Goal: Task Accomplishment & Management: Use online tool/utility

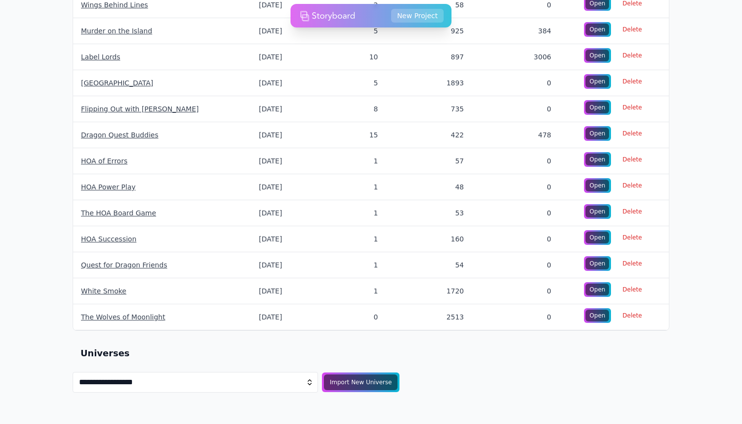
scroll to position [821, 0]
click at [356, 379] on div "Import New Universe" at bounding box center [360, 382] width 77 height 17
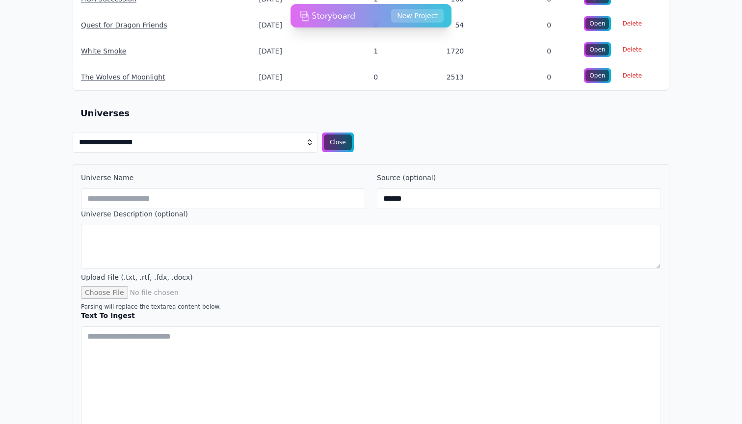
scroll to position [1060, 0]
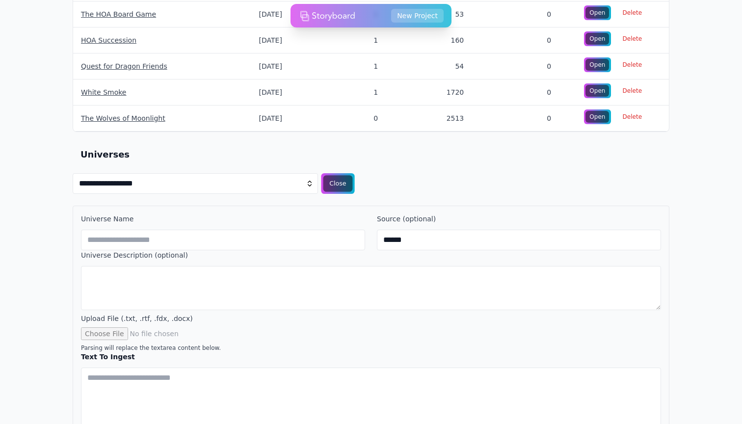
click at [335, 182] on div "Close" at bounding box center [337, 183] width 29 height 17
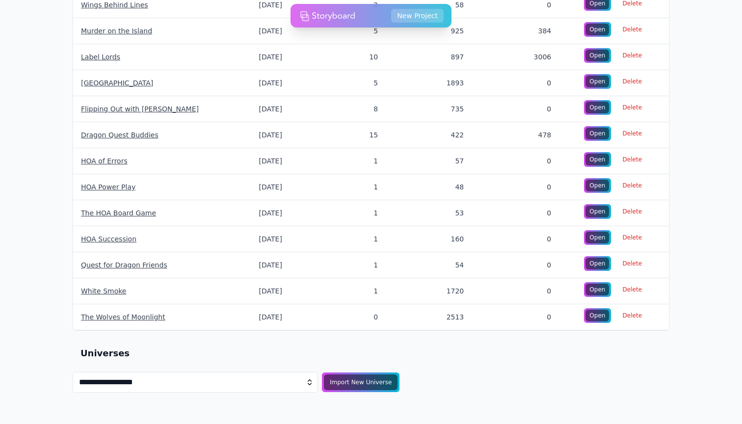
scroll to position [821, 0]
select select "**********"
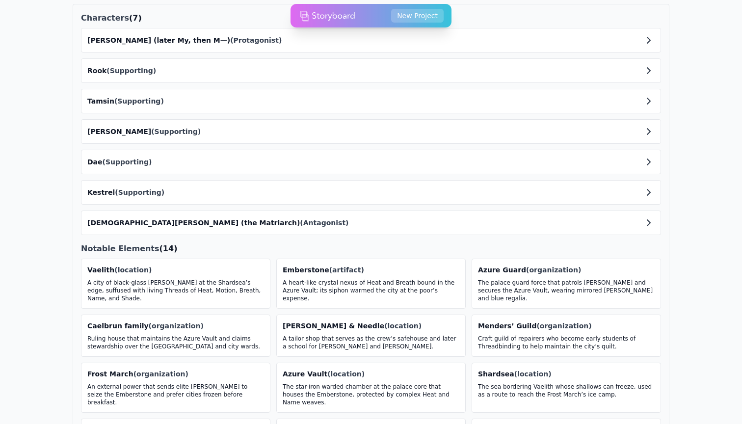
scroll to position [1220, 0]
click at [247, 49] on button "Myra (later My, then M—) (Protagonist)" at bounding box center [370, 41] width 579 height 24
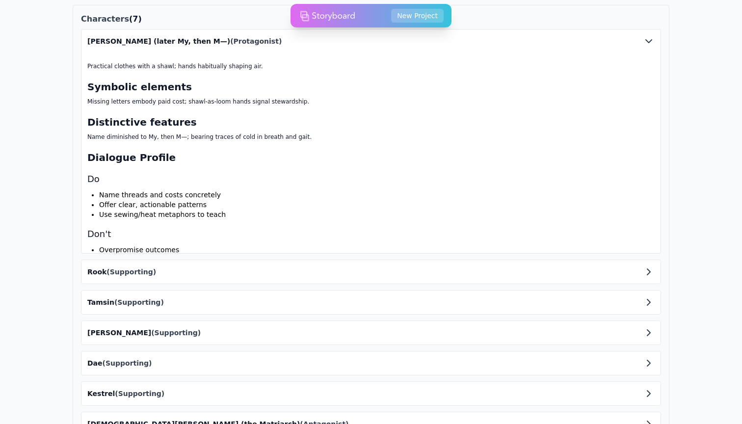
scroll to position [1574, 0]
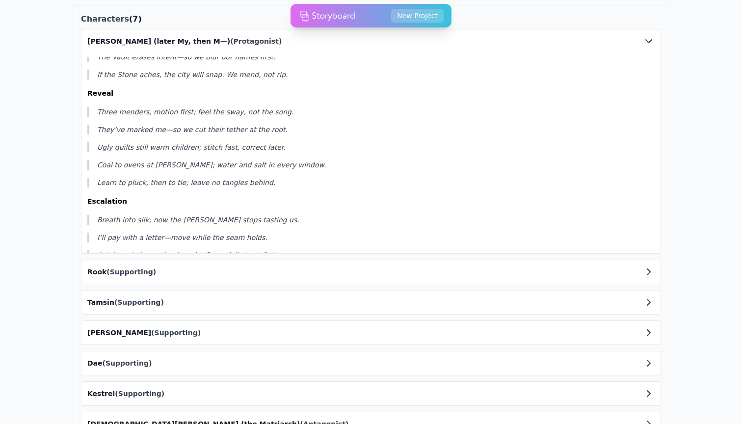
click at [221, 35] on button "Myra (later My, then M—) (Protagonist)" at bounding box center [370, 41] width 579 height 24
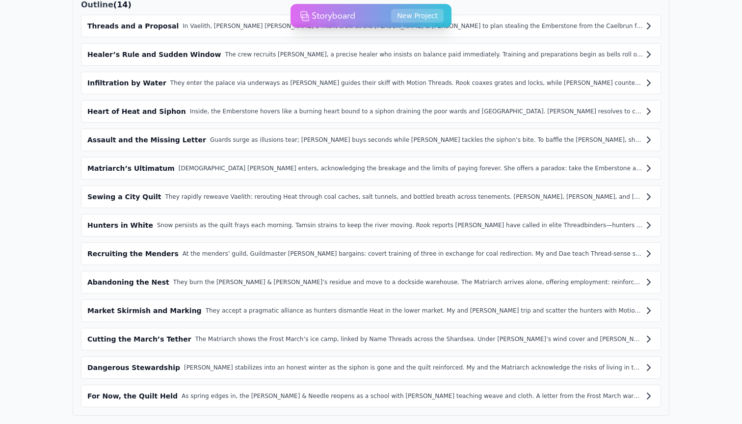
scroll to position [1753, 0]
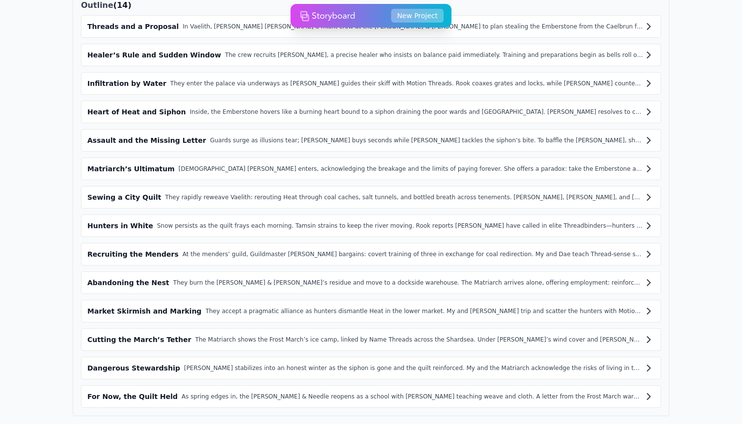
click at [415, 19] on button "New Project" at bounding box center [417, 16] width 52 height 14
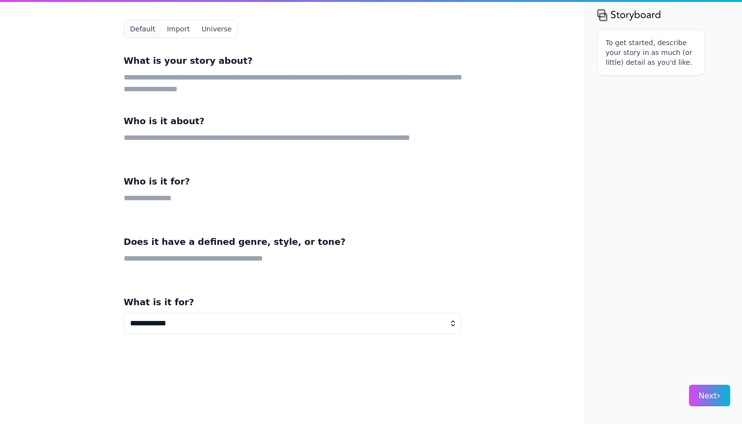
click at [207, 27] on button "Universe" at bounding box center [217, 29] width 42 height 18
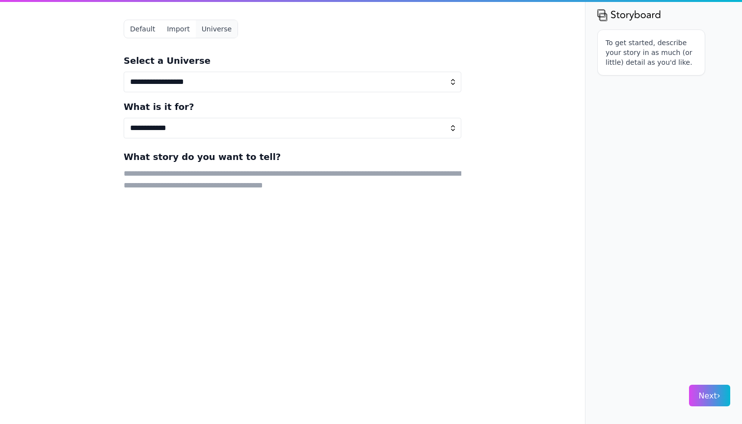
select select "**********"
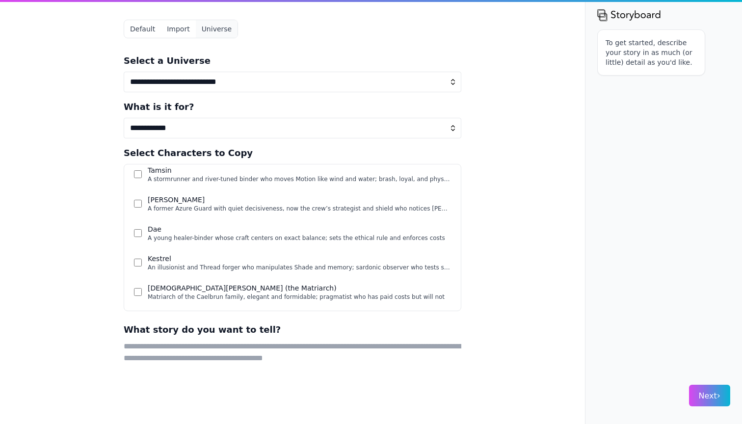
scroll to position [68, 0]
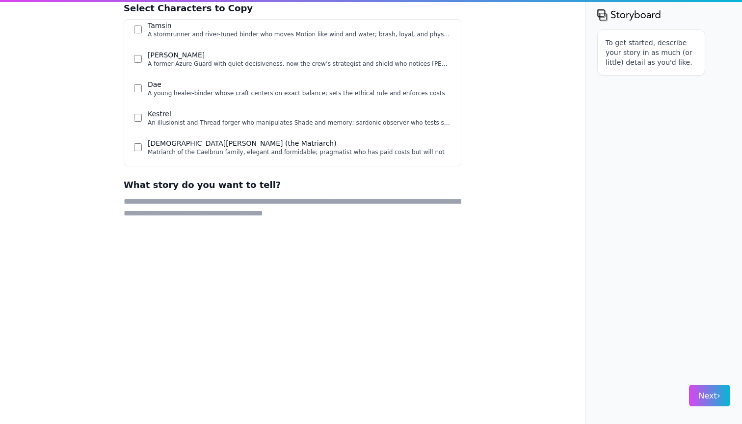
scroll to position [146, 0]
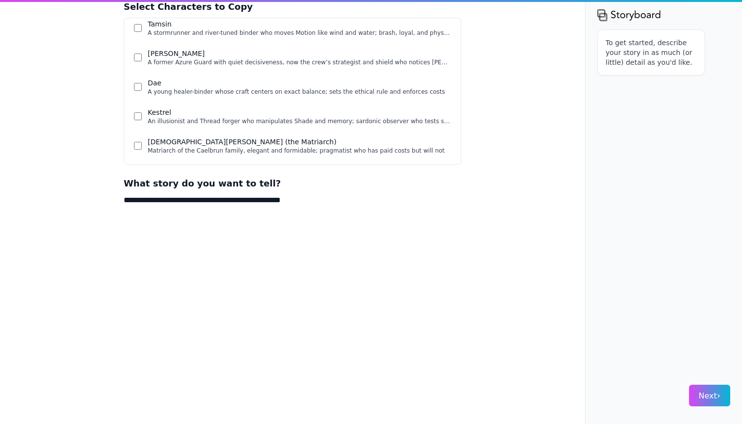
drag, startPoint x: 190, startPoint y: 347, endPoint x: 323, endPoint y: 203, distance: 196.5
click at [323, 203] on textarea "**********" at bounding box center [292, 363] width 337 height 339
drag, startPoint x: 323, startPoint y: 203, endPoint x: 252, endPoint y: 200, distance: 70.7
click at [252, 200] on textarea "**********" at bounding box center [292, 363] width 337 height 339
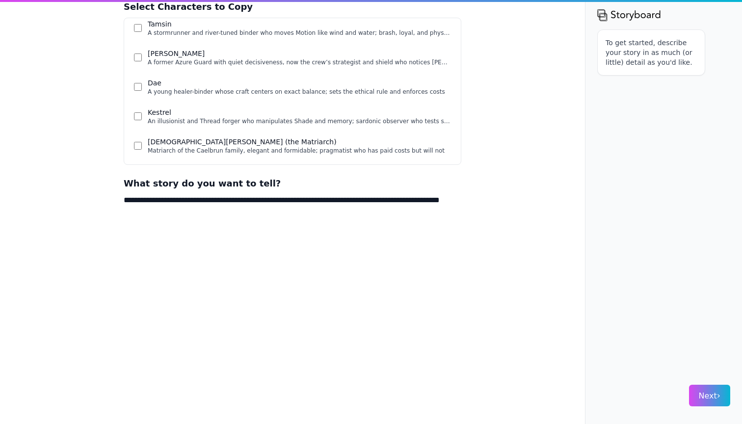
paste textarea "********"
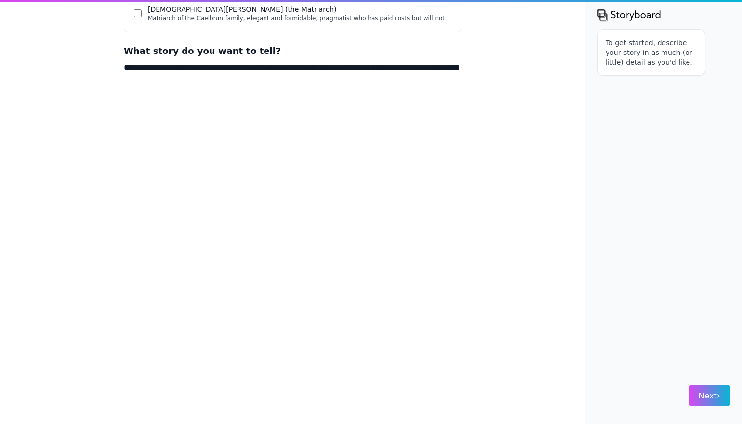
scroll to position [278, 0]
type textarea "**********"
click at [703, 393] on span "Next ›" at bounding box center [709, 395] width 22 height 9
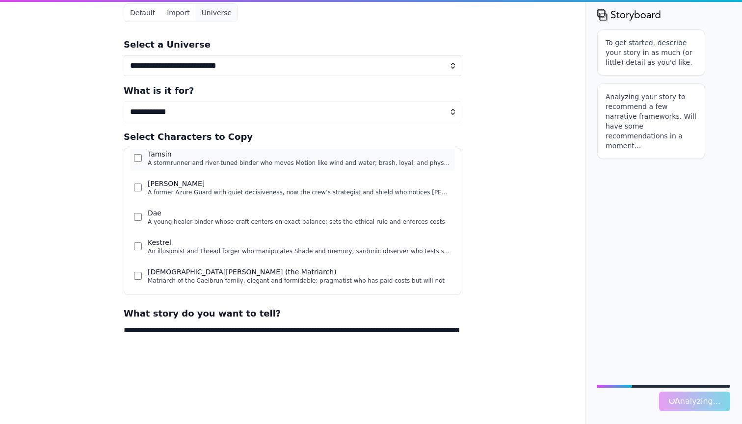
scroll to position [16, 0]
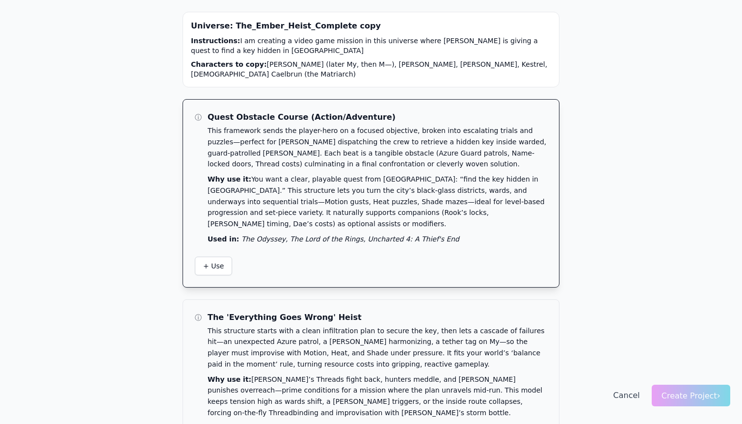
click at [216, 179] on p "Why use it: You want a clear, playable quest from Tamsin: “find the key hidden …" at bounding box center [376, 202] width 339 height 56
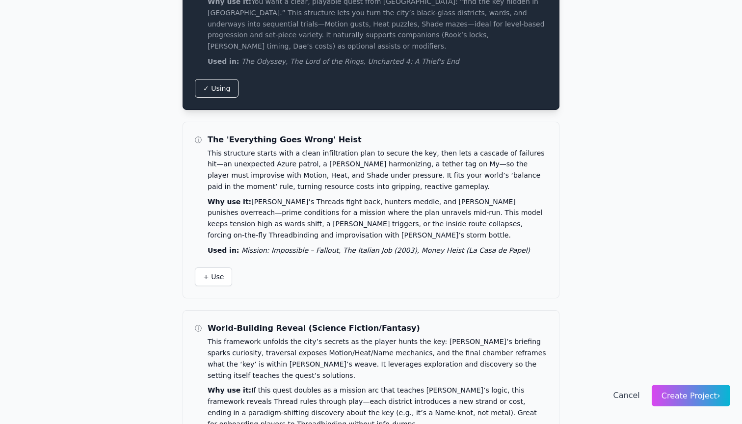
scroll to position [179, 0]
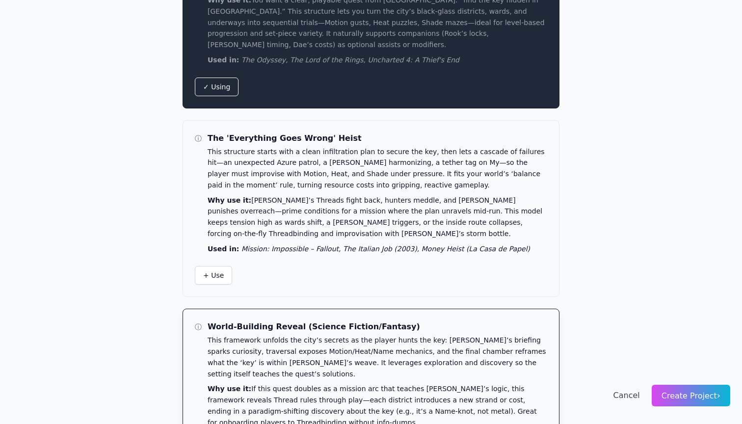
click at [284, 335] on p "This framework unfolds the city’s secrets as the player hunts the key: Tamsin’s…" at bounding box center [376, 357] width 339 height 45
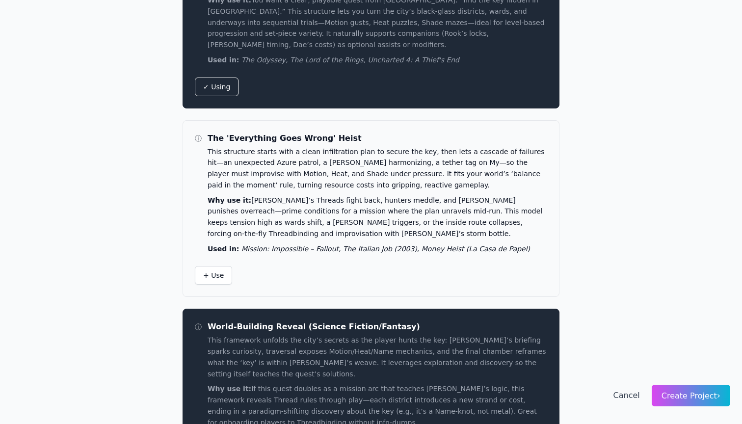
click at [694, 395] on span "Create Project ›" at bounding box center [690, 395] width 59 height 9
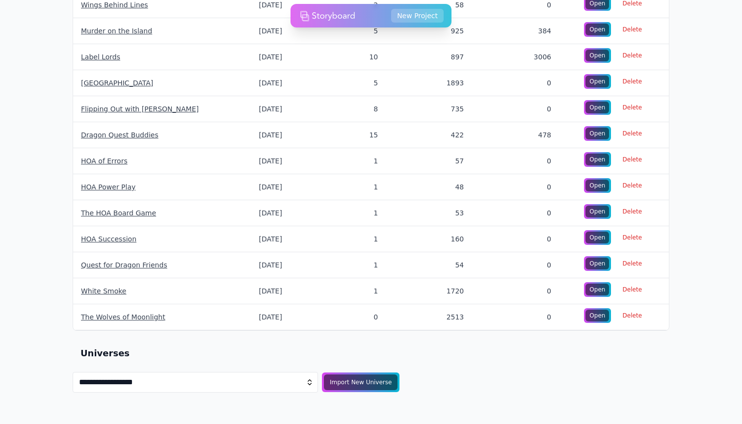
scroll to position [821, 0]
select select "**********"
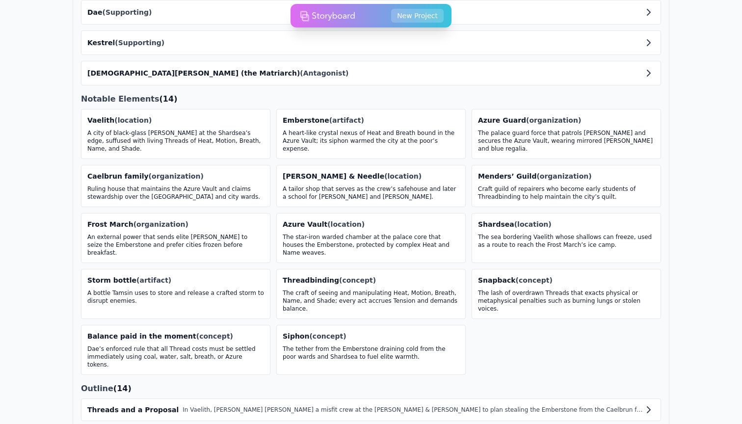
scroll to position [1367, 0]
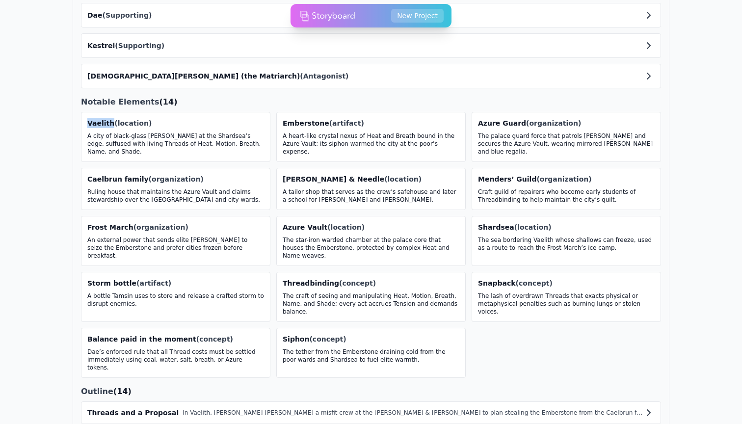
drag, startPoint x: 109, startPoint y: 125, endPoint x: 87, endPoint y: 124, distance: 22.1
click at [87, 124] on div "Vaelith (location) A city of black-glass spires at the Shardsea’s edge, suffuse…" at bounding box center [175, 137] width 189 height 50
copy div "Vaelith"
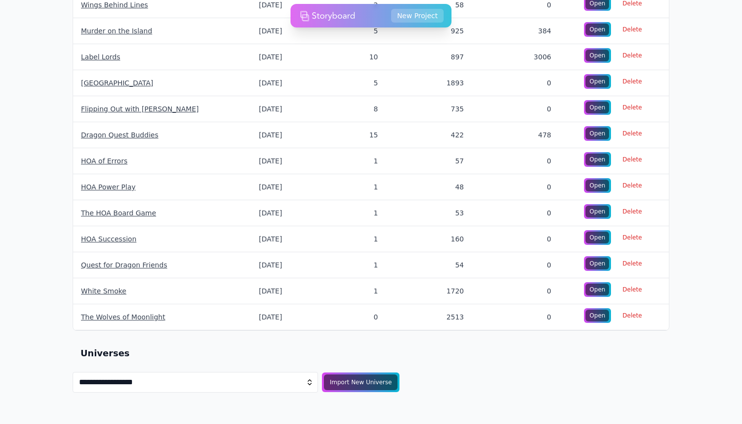
scroll to position [821, 0]
click at [361, 374] on button "Import New Universe" at bounding box center [360, 382] width 81 height 21
click at [343, 391] on button "Import New Universe" at bounding box center [360, 382] width 81 height 21
click at [377, 387] on div "Import New Universe" at bounding box center [360, 382] width 77 height 17
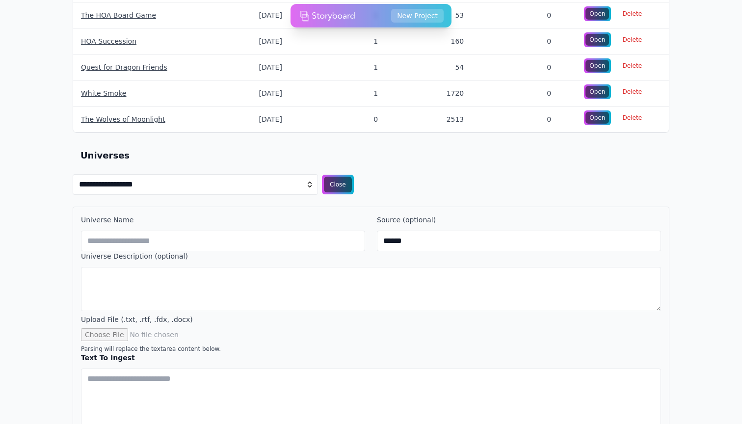
scroll to position [1019, 0]
click at [342, 183] on div "Close" at bounding box center [337, 184] width 29 height 17
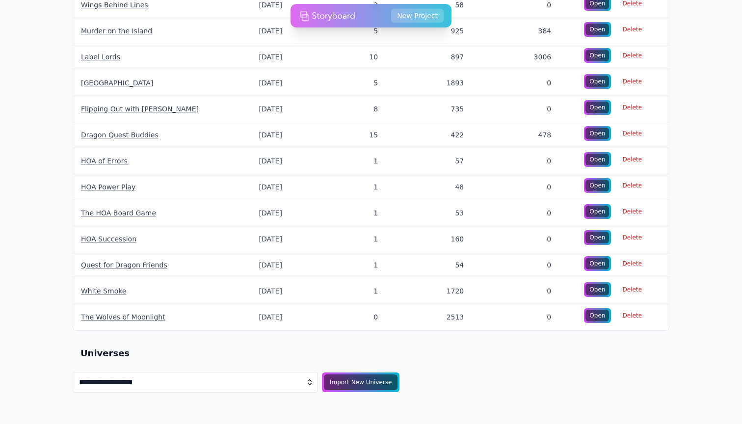
select select "**********"
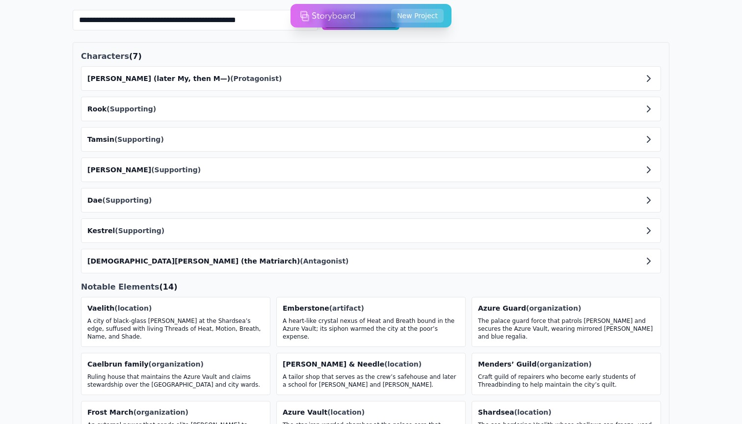
scroll to position [1191, 0]
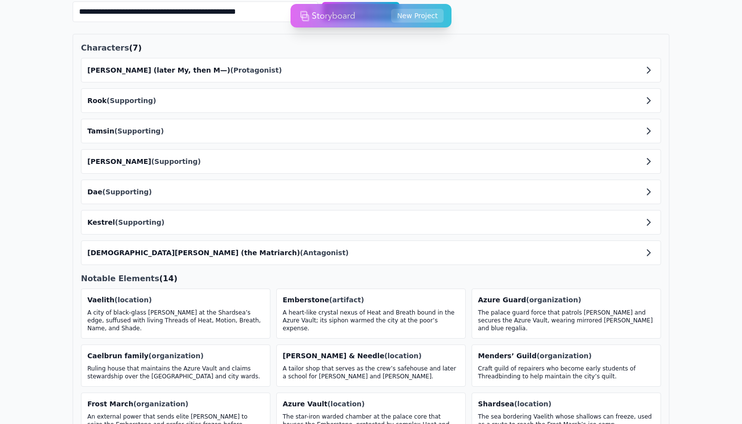
click at [309, 78] on button "Myra (later My, then M—) (Protagonist)" at bounding box center [370, 70] width 579 height 24
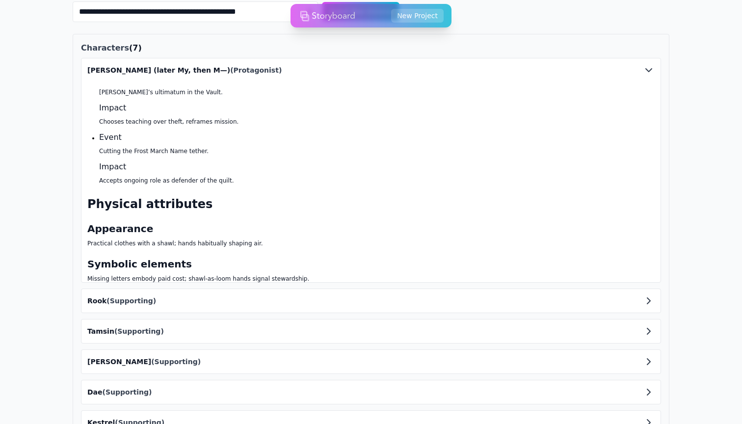
scroll to position [1108, 0]
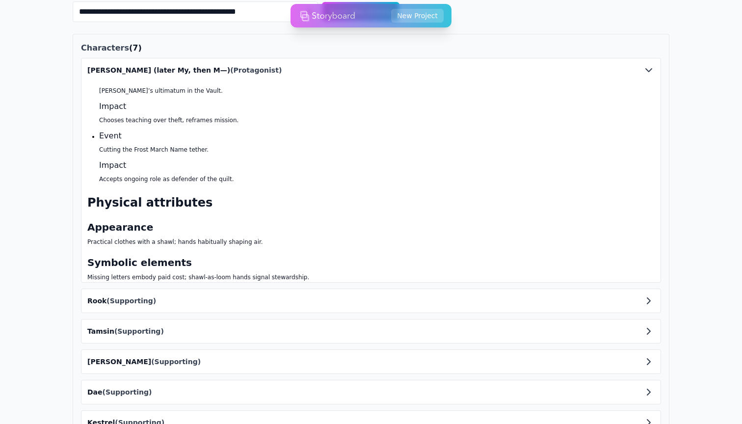
click at [136, 304] on span "(Supporting)" at bounding box center [131, 301] width 50 height 8
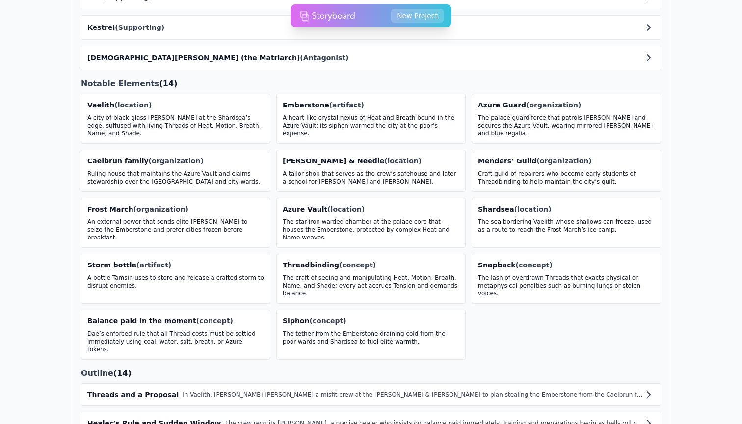
scroll to position [1773, 0]
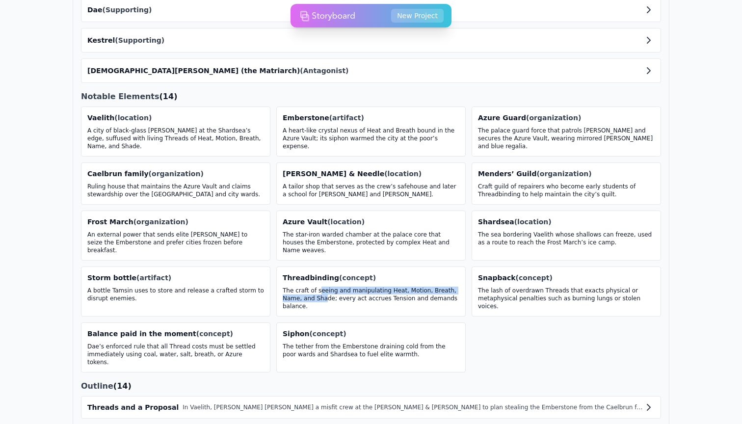
drag, startPoint x: 325, startPoint y: 285, endPoint x: 320, endPoint y: 272, distance: 14.0
click at [320, 286] on p "The craft of seeing and manipulating Heat, Motion, Breath, Name, and Shade; eve…" at bounding box center [371, 298] width 177 height 24
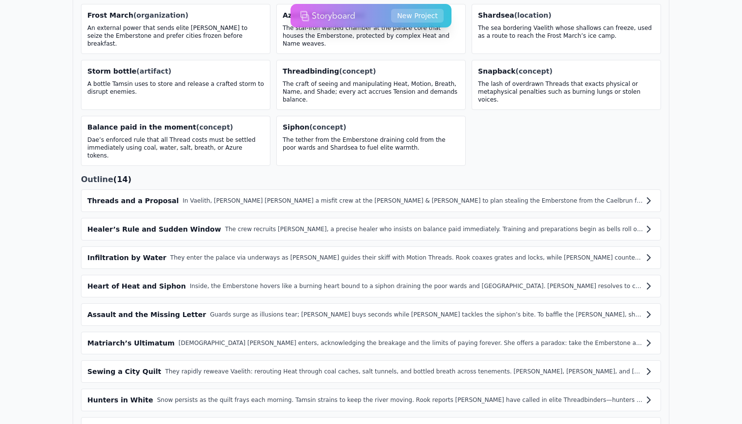
scroll to position [2041, 0]
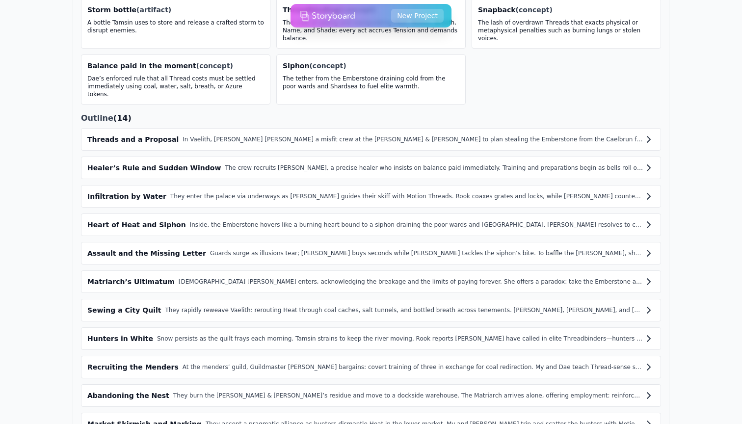
click at [242, 135] on div "In Vaelith, Threadbinder Myra gathers a misfit crew at the Wren & Needle to pla…" at bounding box center [412, 139] width 460 height 8
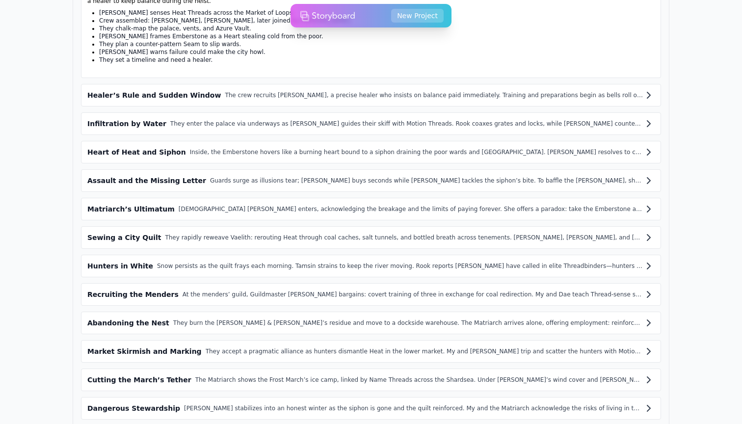
scroll to position [2218, 0]
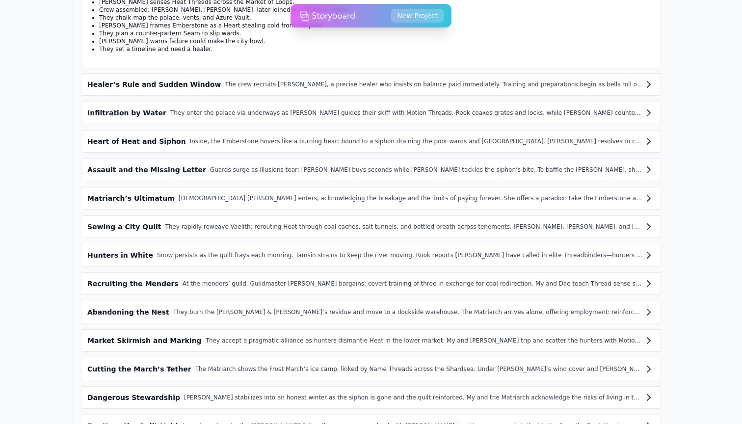
click at [147, 329] on div "Market Skirmish and Marking They accept a pragmatic alliance as hunters dismant…" at bounding box center [371, 340] width 580 height 23
click at [146, 329] on div "Market Skirmish and Marking They accept a pragmatic alliance as hunters dismant…" at bounding box center [371, 340] width 580 height 23
click at [154, 335] on div "Market Skirmish and Marking" at bounding box center [144, 340] width 114 height 10
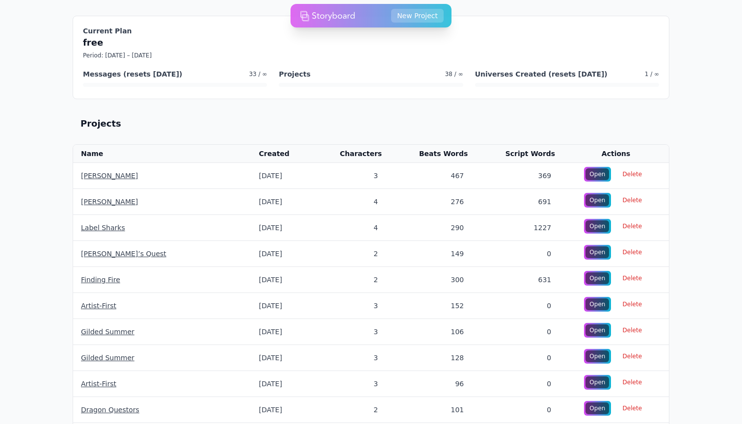
scroll to position [0, 0]
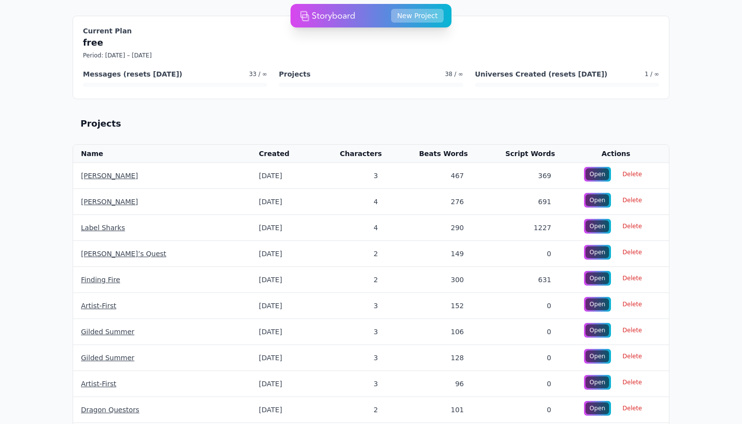
click at [419, 15] on button "New Project" at bounding box center [417, 16] width 52 height 14
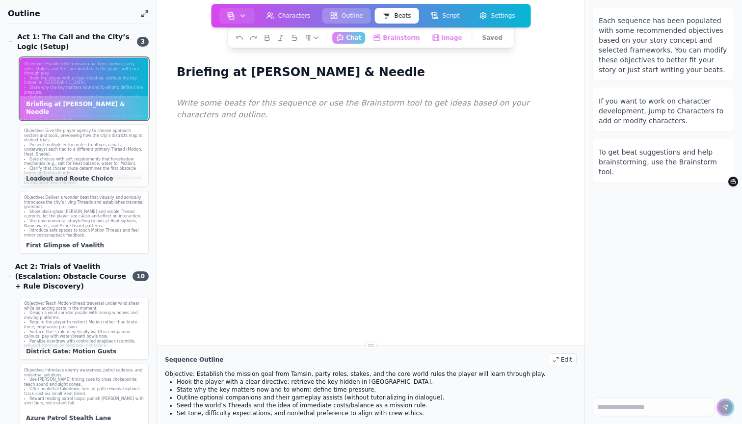
click at [349, 13] on button "Outline" at bounding box center [346, 16] width 49 height 16
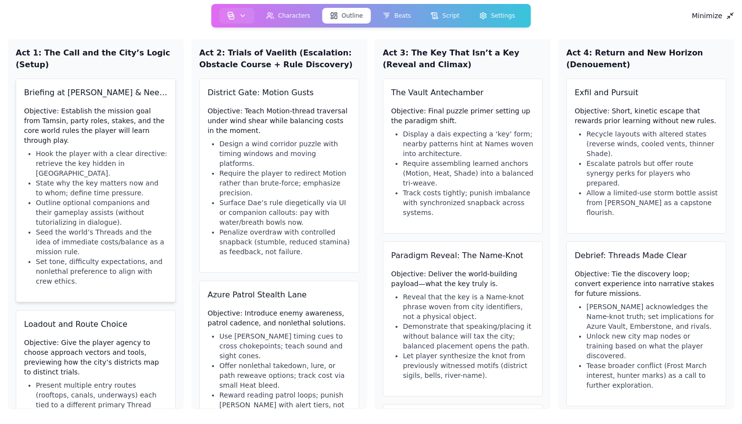
click at [90, 178] on li "State why the key matters now and to whom; define time pressure." at bounding box center [101, 188] width 131 height 20
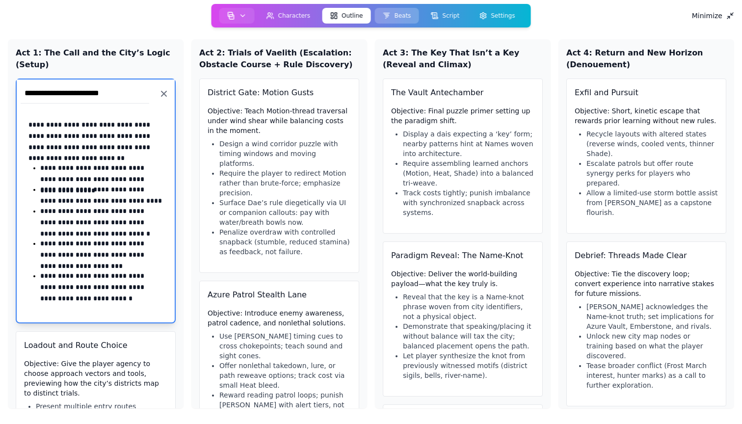
click at [403, 17] on button "Beats" at bounding box center [396, 16] width 44 height 16
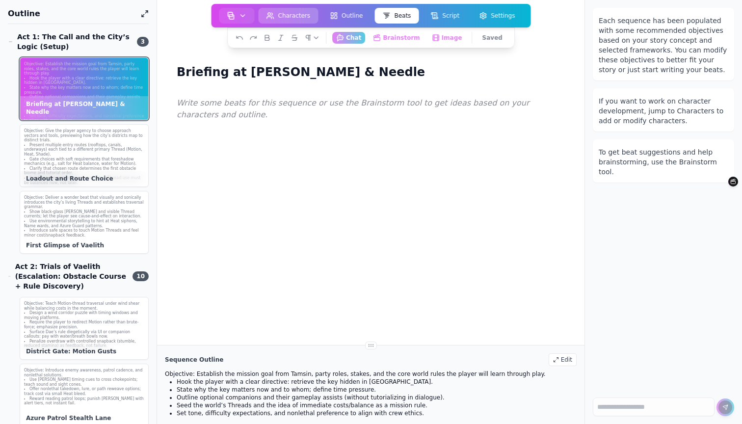
click at [282, 17] on button "Characters" at bounding box center [288, 16] width 60 height 16
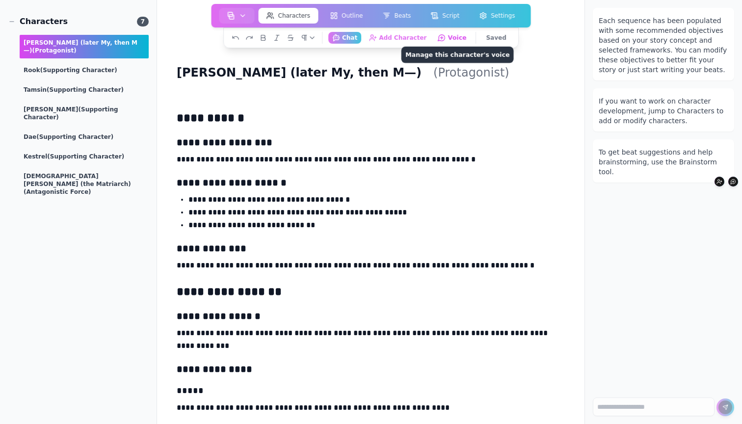
click at [456, 37] on button "Voice Manage this character's voice" at bounding box center [452, 37] width 37 height 12
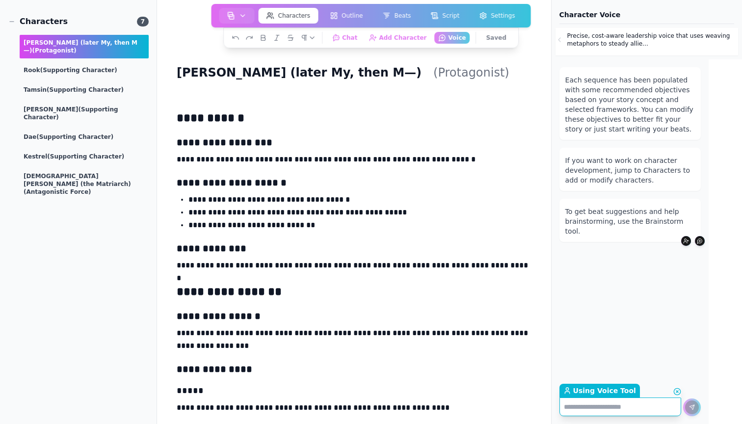
click at [579, 47] on p "Precise, cost-aware leadership voice that uses weaving metaphors to steady alli…" at bounding box center [651, 40] width 169 height 16
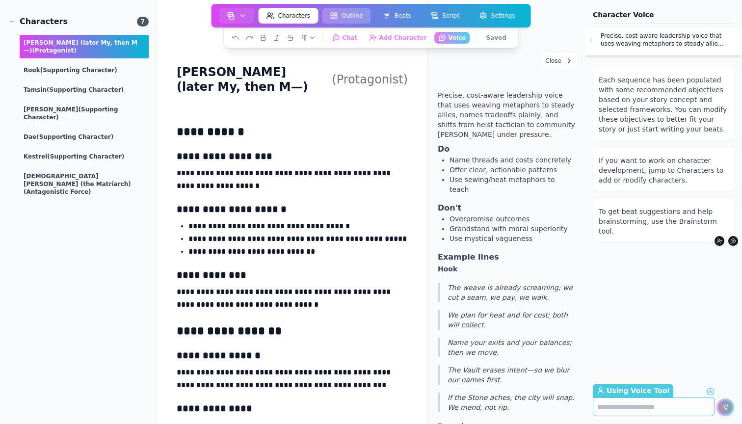
click at [354, 16] on button "Outline" at bounding box center [346, 16] width 49 height 16
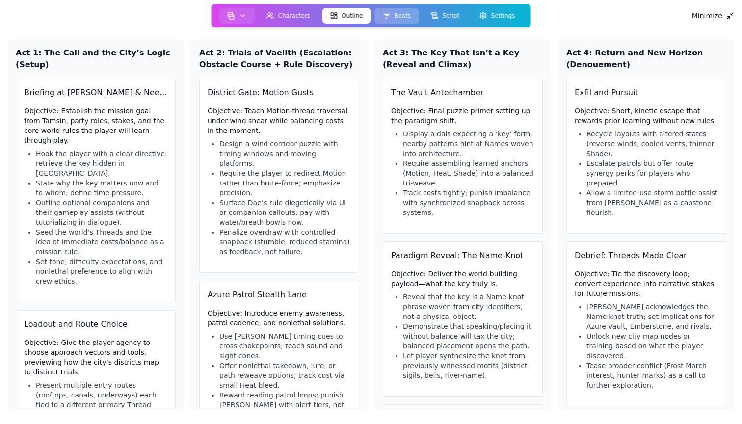
click at [400, 18] on button "Beats" at bounding box center [396, 16] width 44 height 16
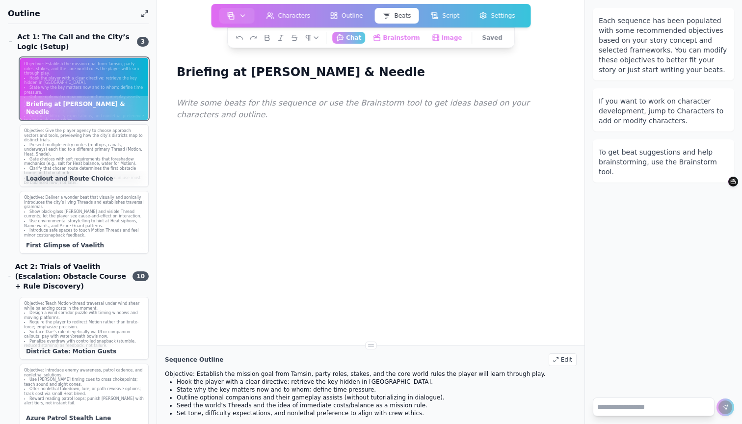
click at [632, 408] on textarea at bounding box center [654, 406] width 122 height 19
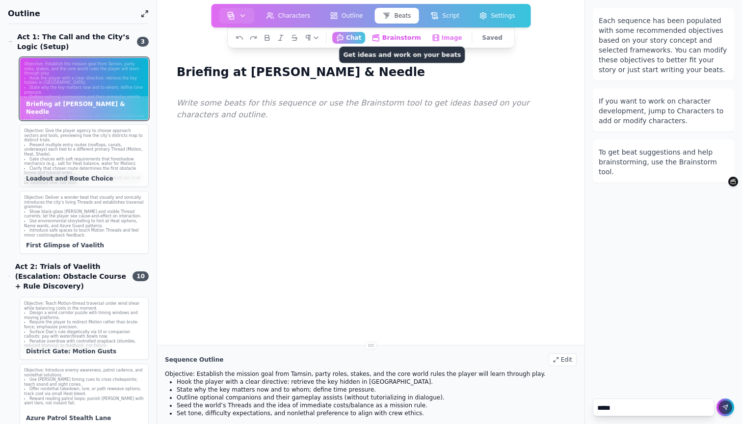
click at [391, 41] on button "Brainstorm Get ideas and work on your beats" at bounding box center [396, 37] width 57 height 12
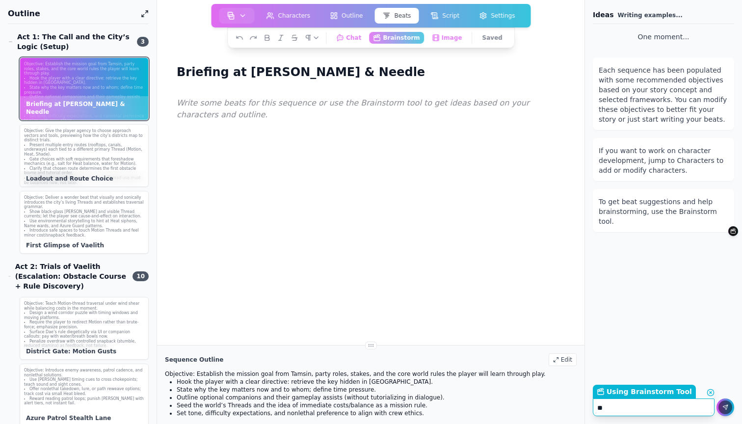
type textarea "*"
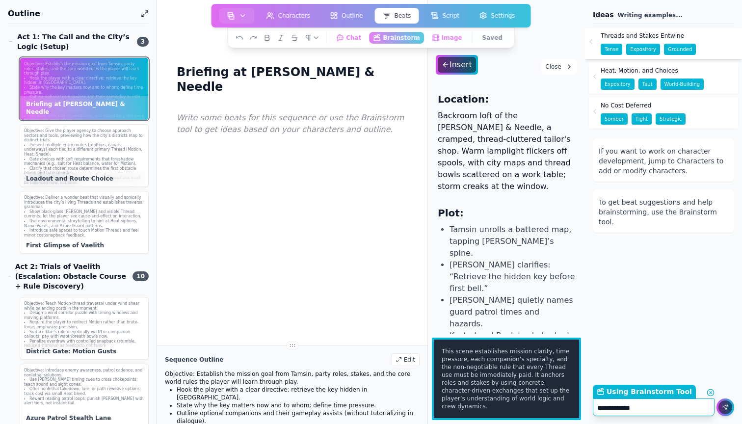
scroll to position [103, 0]
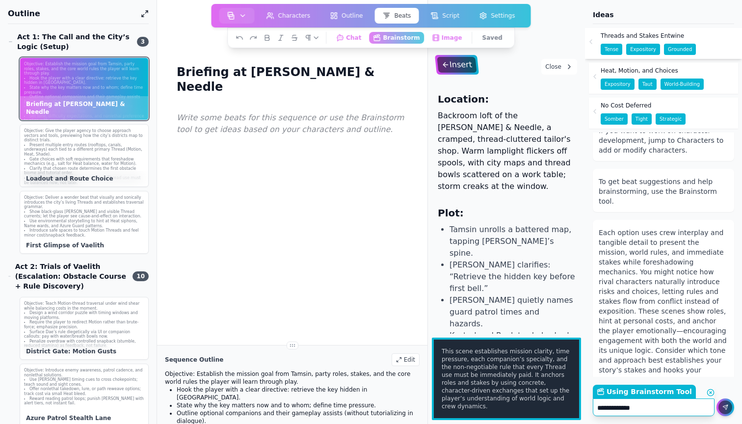
click at [452, 66] on div "Insert" at bounding box center [457, 65] width 40 height 16
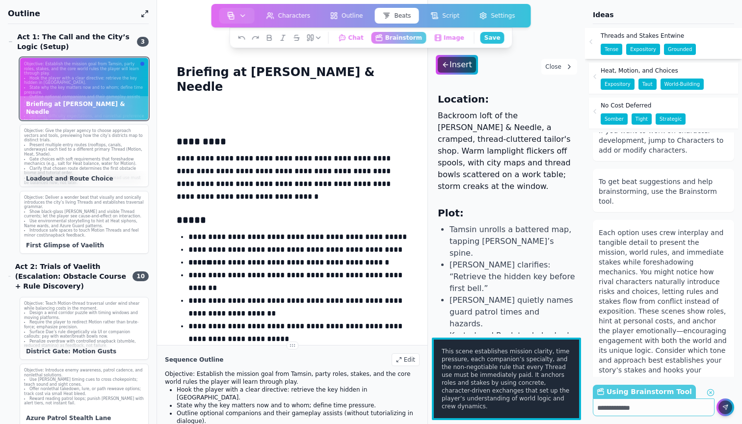
scroll to position [0, 0]
click at [567, 66] on icon at bounding box center [569, 67] width 8 height 8
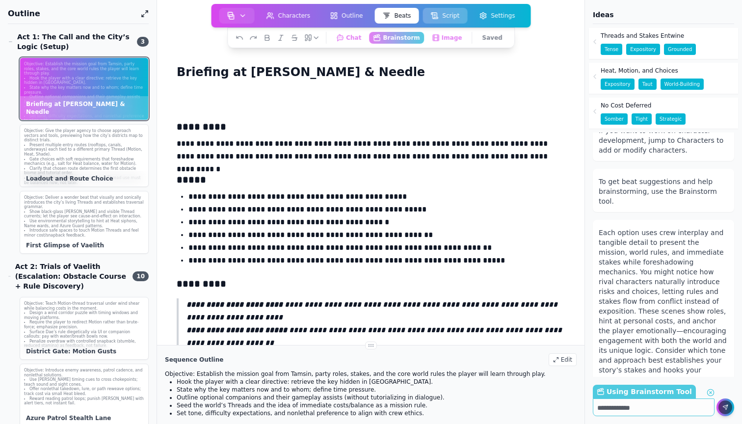
click at [443, 16] on button "Script" at bounding box center [444, 16] width 45 height 16
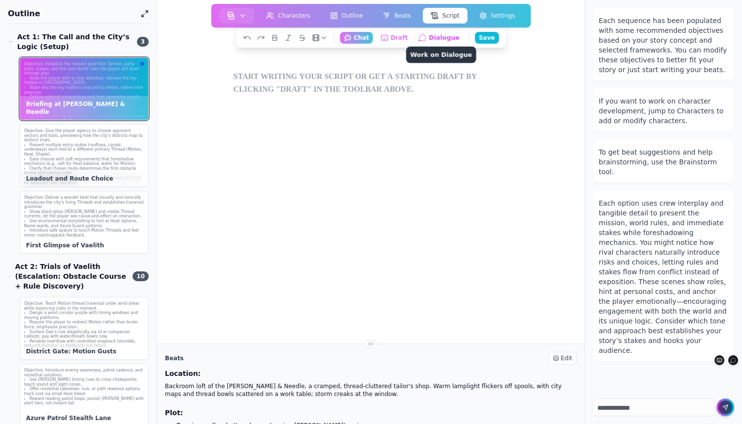
click at [441, 36] on button "Dialogue Work on Dialogue" at bounding box center [439, 37] width 50 height 12
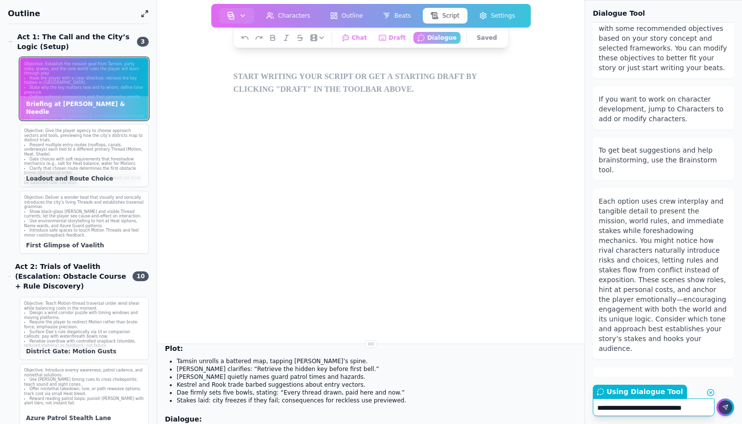
scroll to position [69, 0]
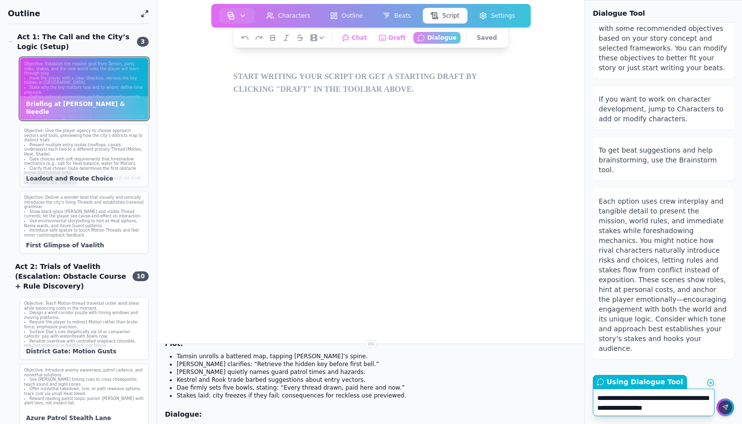
type textarea "**********"
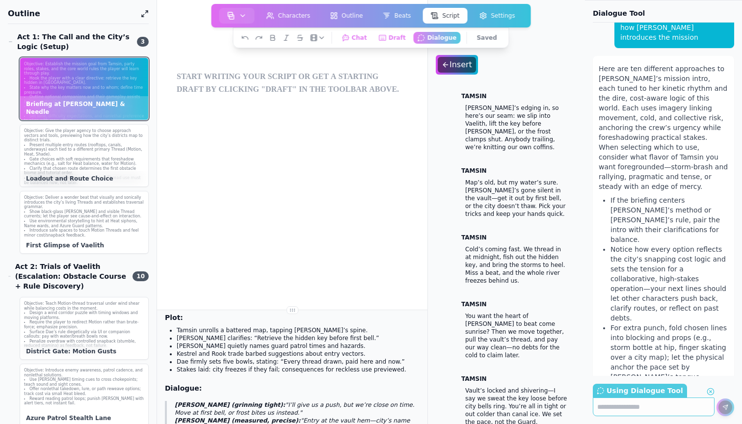
scroll to position [0, 0]
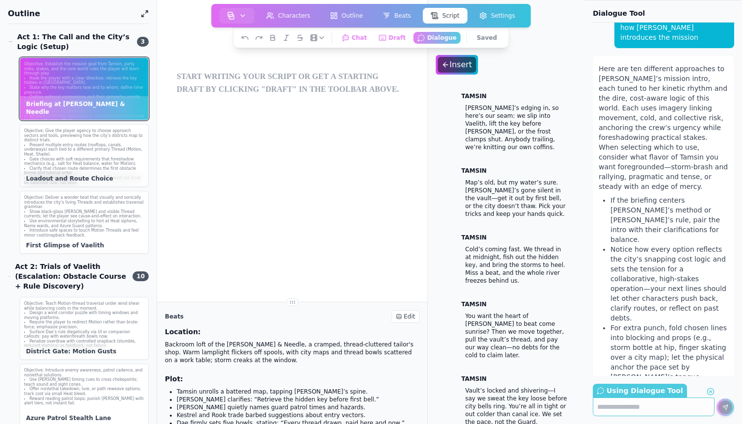
drag, startPoint x: 294, startPoint y: 343, endPoint x: 324, endPoint y: 343, distance: 30.4
click at [324, 343] on div "Press ⌘ + K to open the command palette Scene Heading ⌘⌥1 Action ⌘⌥2 Character …" at bounding box center [292, 212] width 271 height 424
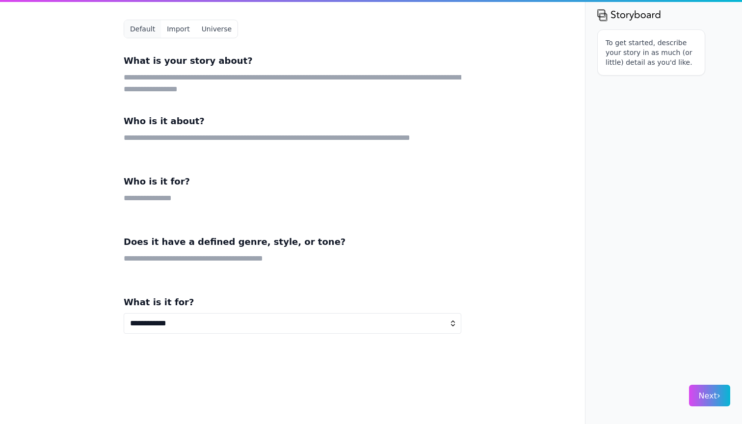
click at [220, 31] on button "Universe" at bounding box center [217, 29] width 42 height 18
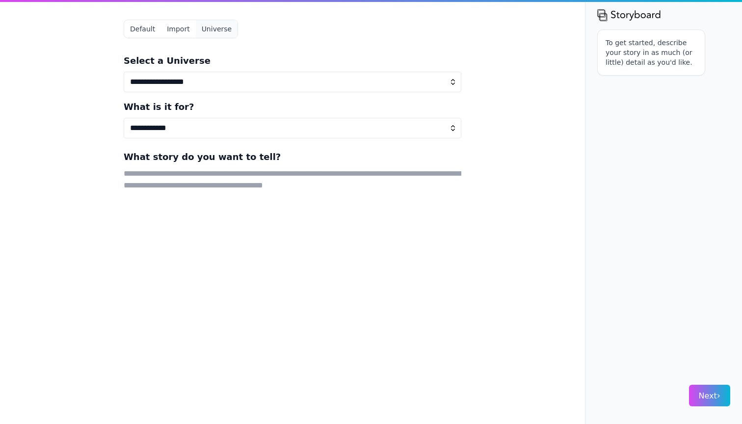
select select "**********"
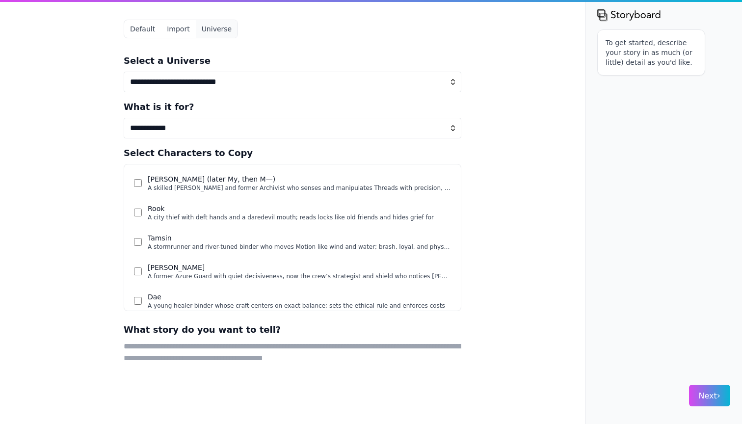
click at [71, 228] on div "**********" at bounding box center [371, 212] width 742 height 424
select select "*"
click at [79, 252] on div "**********" at bounding box center [371, 212] width 742 height 424
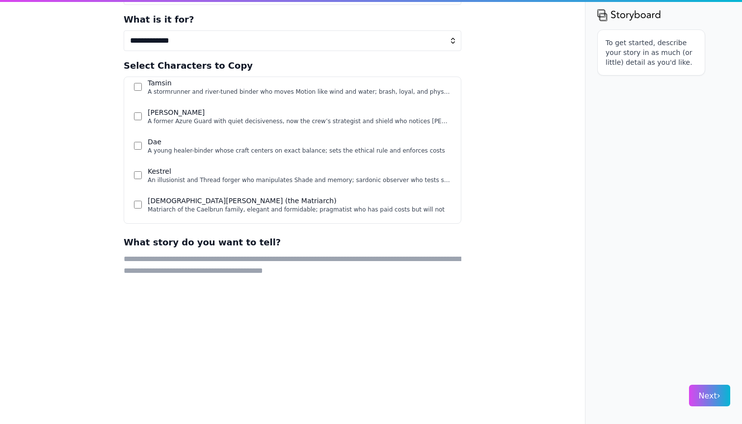
scroll to position [91, 0]
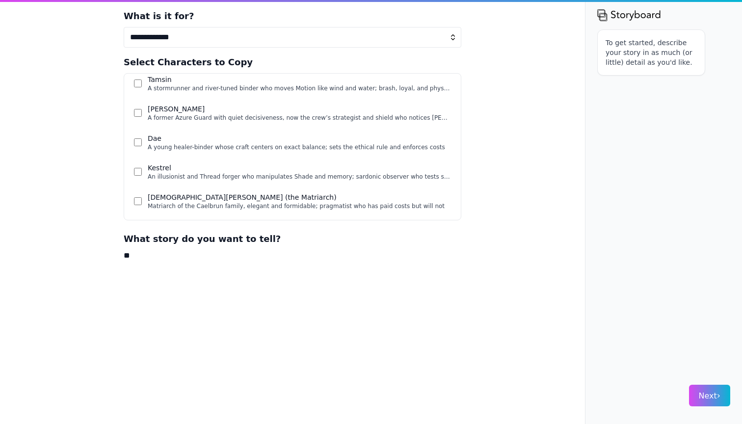
type textarea "*"
paste textarea "********"
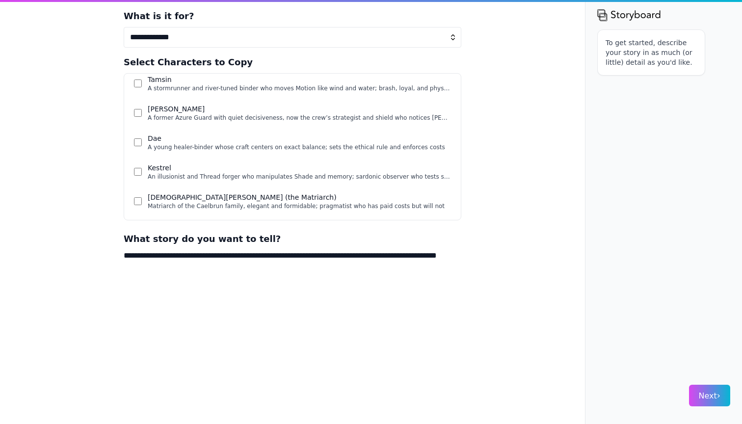
type textarea "**********"
click at [711, 388] on button "Next ›" at bounding box center [709, 396] width 41 height 22
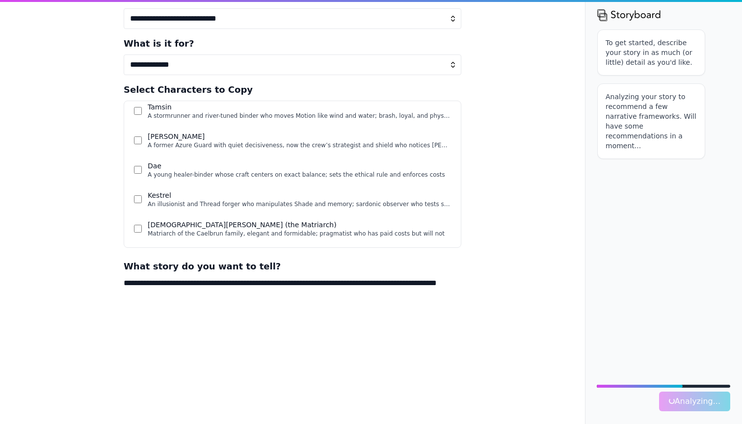
scroll to position [90, 0]
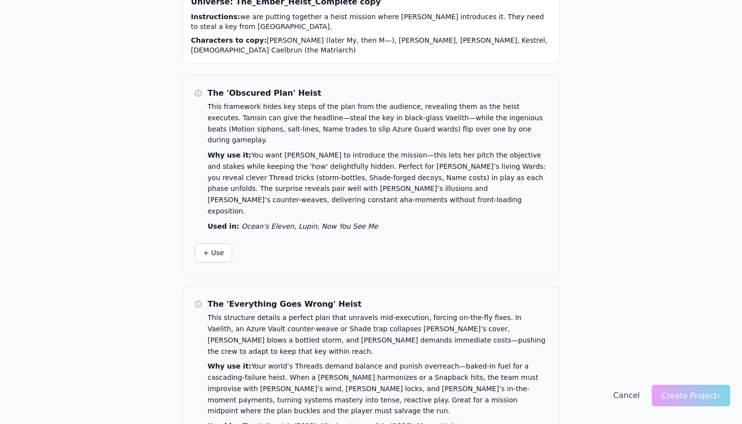
scroll to position [25, 0]
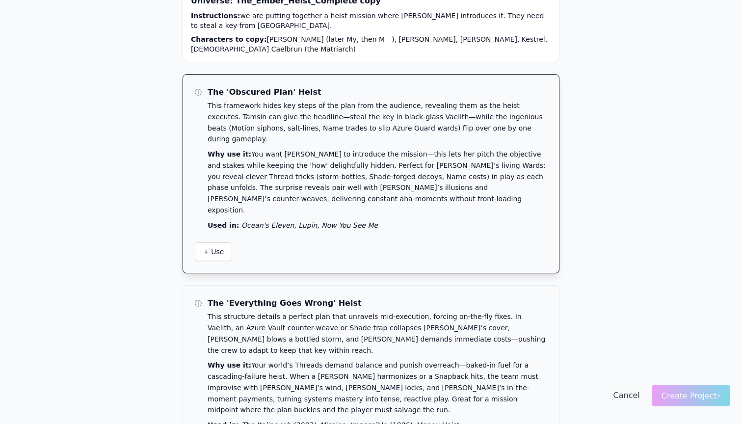
click at [334, 149] on p "Why use it: You want Tamsin to introduce the mission—this lets her pitch the ob…" at bounding box center [376, 182] width 339 height 67
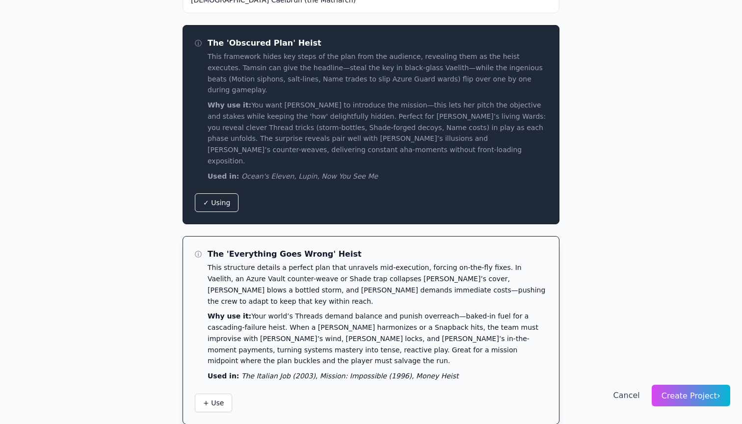
scroll to position [71, 0]
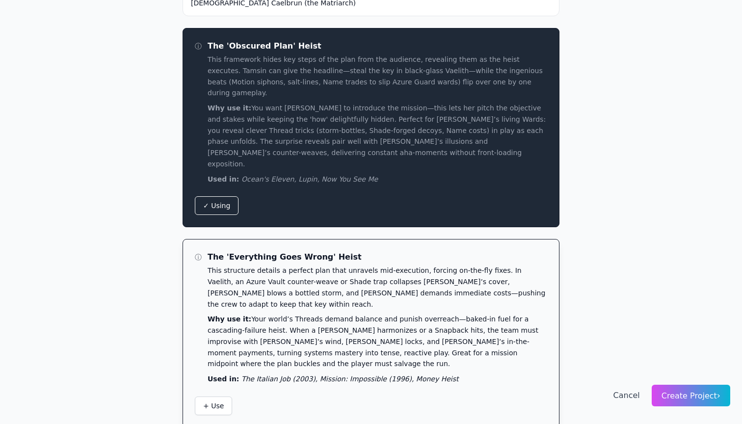
click at [391, 265] on p "This structure details a perfect plan that unravels mid-execution, forcing on-t…" at bounding box center [376, 287] width 339 height 45
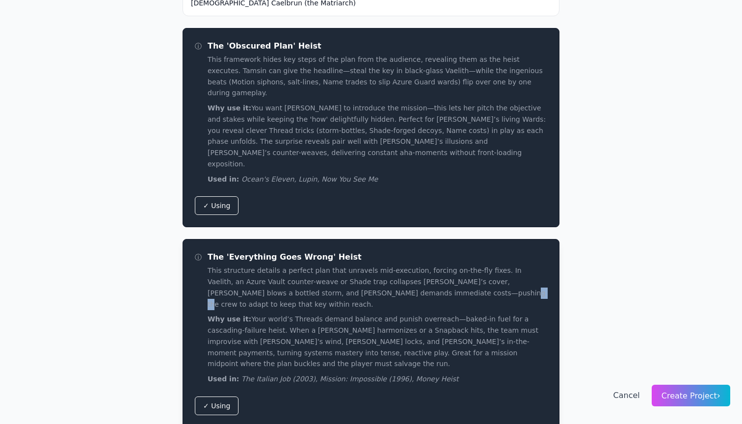
click at [391, 265] on p "This structure details a perfect plan that unravels mid-execution, forcing on-t…" at bounding box center [376, 287] width 339 height 45
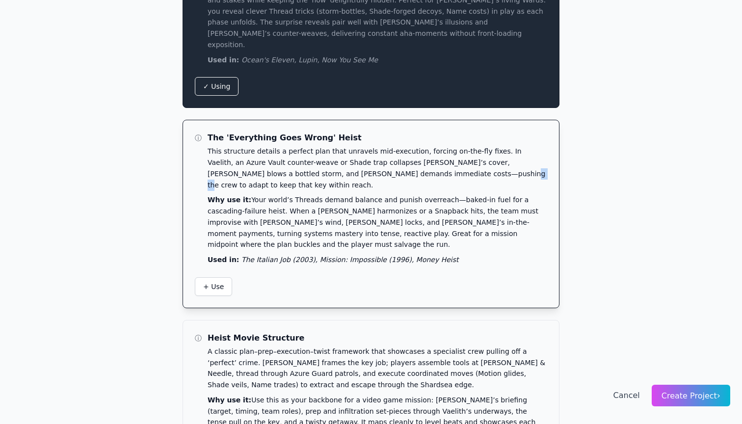
scroll to position [191, 0]
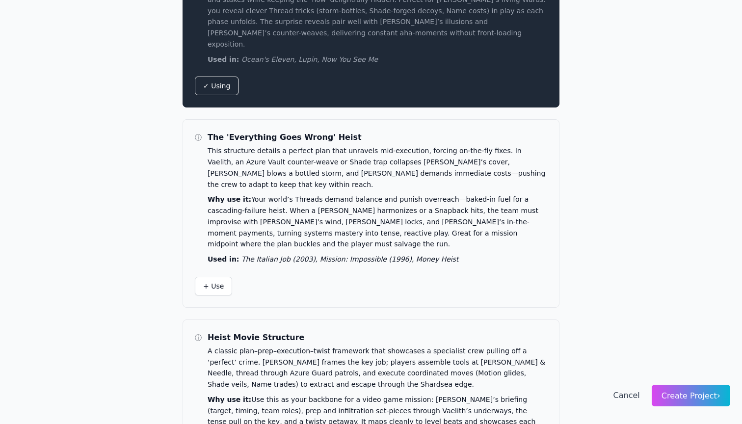
click at [574, 236] on div "Universe: The_Ember_Heist_Complete copy Instructions: we are putting together a…" at bounding box center [371, 158] width 742 height 699
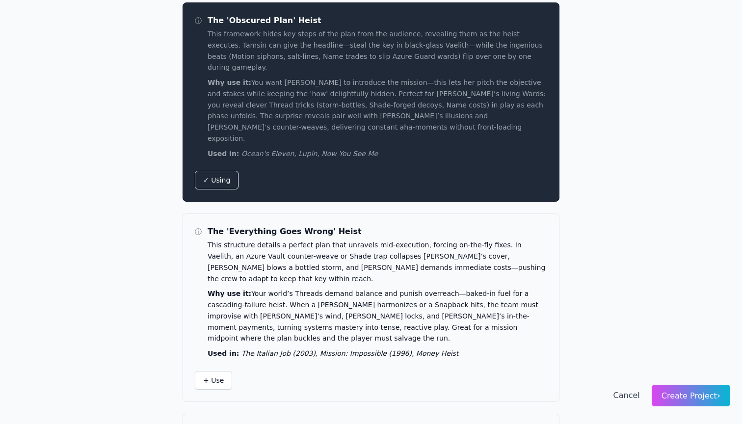
scroll to position [92, 0]
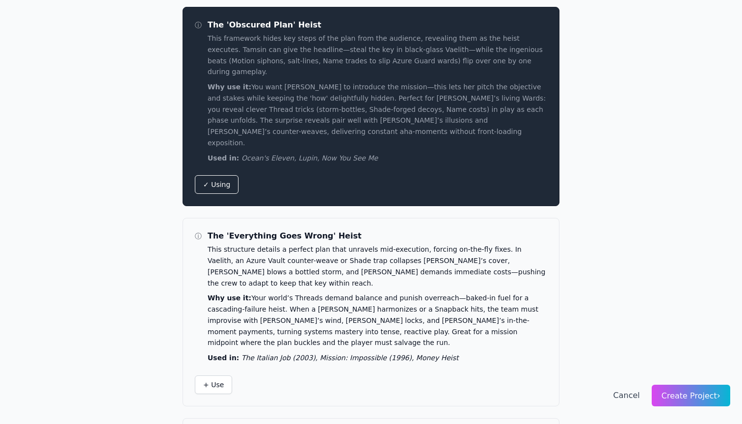
click at [678, 397] on span "Create Project ›" at bounding box center [690, 395] width 59 height 9
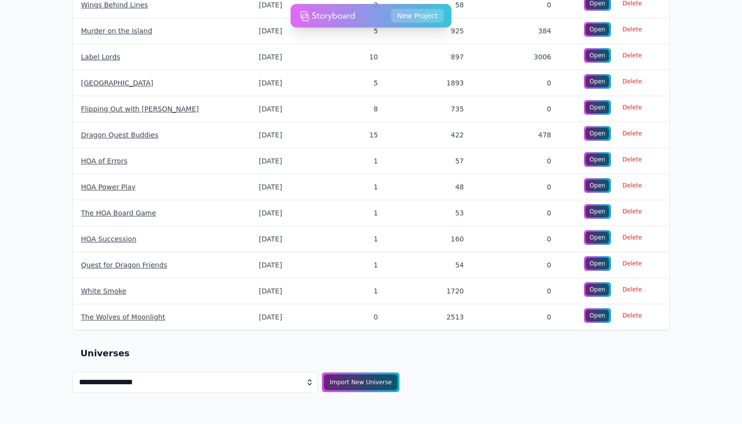
scroll to position [847, 0]
select select "**********"
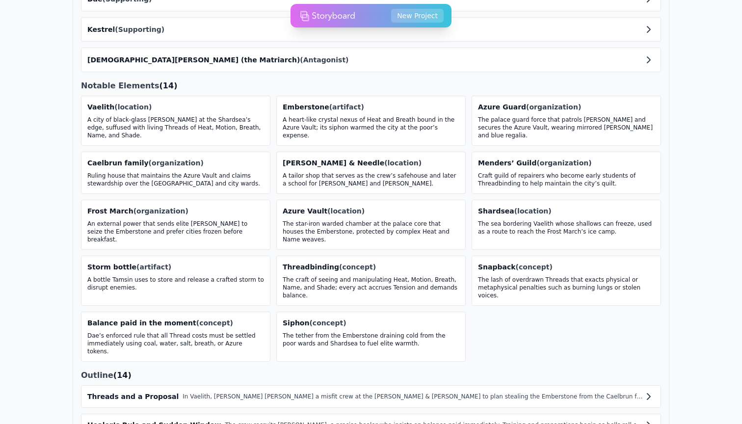
scroll to position [1409, 0]
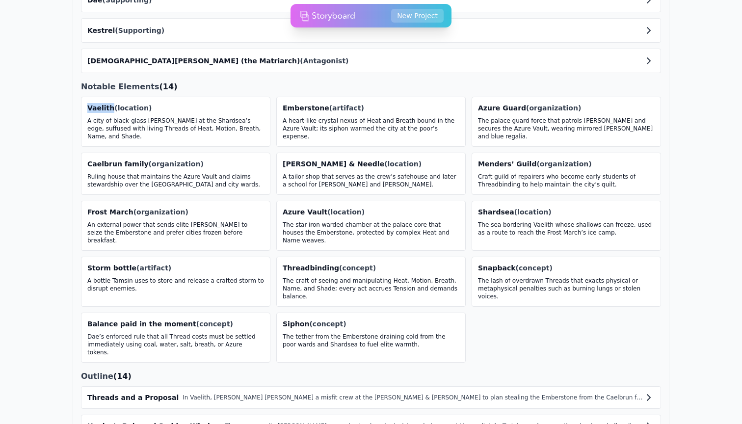
drag, startPoint x: 109, startPoint y: 109, endPoint x: 89, endPoint y: 109, distance: 20.1
click at [89, 109] on div "Vaelith (location)" at bounding box center [173, 108] width 173 height 10
copy div "Vaelith"
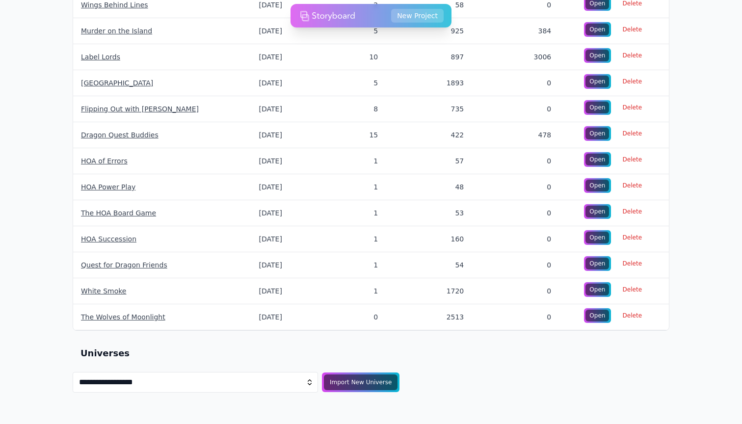
scroll to position [847, 0]
select select "**********"
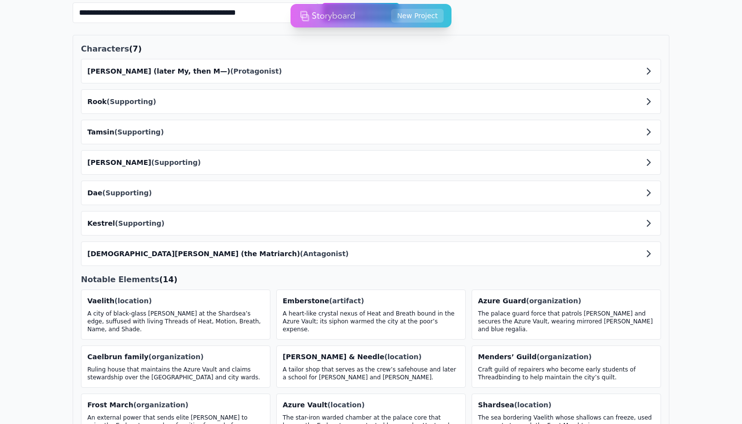
scroll to position [1217, 0]
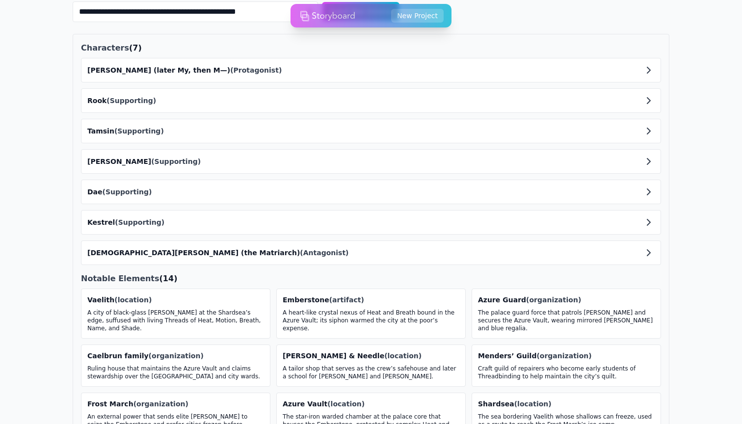
click at [230, 72] on span "(Protagonist)" at bounding box center [256, 70] width 52 height 8
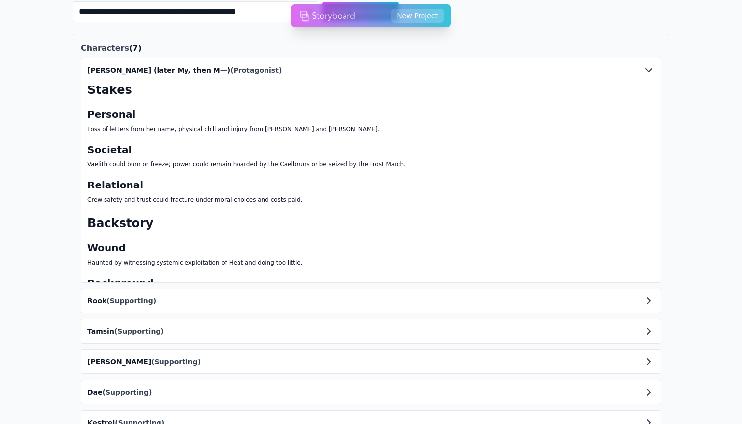
click at [171, 168] on div "Personal Loss of letters from her name, physical chill and injury from [PERSON_…" at bounding box center [370, 155] width 567 height 96
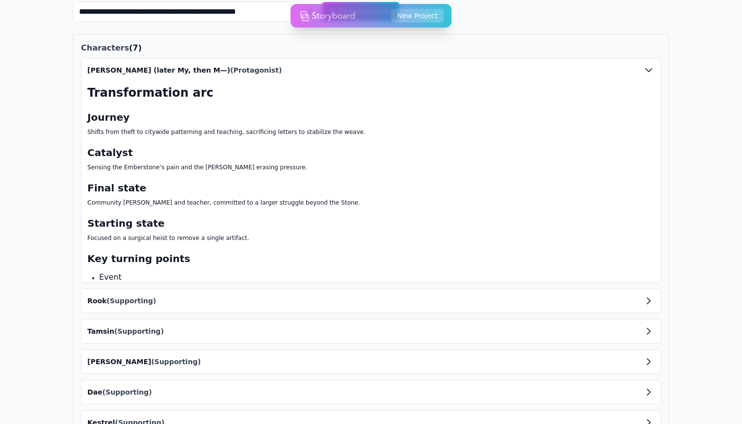
scroll to position [851, 0]
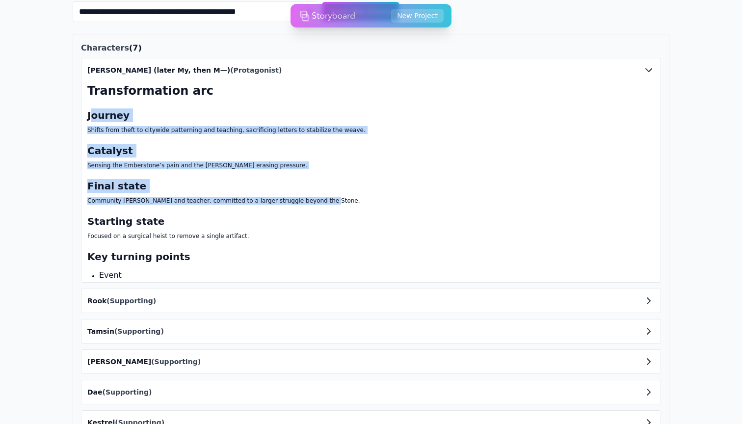
drag, startPoint x: 94, startPoint y: 112, endPoint x: 220, endPoint y: 204, distance: 155.8
click at [220, 204] on div "Journey Shifts from theft to citywide patterning and teaching, sacrificing lett…" at bounding box center [370, 274] width 567 height 332
click at [220, 204] on p "Community [PERSON_NAME] and teacher, committed to a larger struggle beyond the …" at bounding box center [370, 201] width 567 height 8
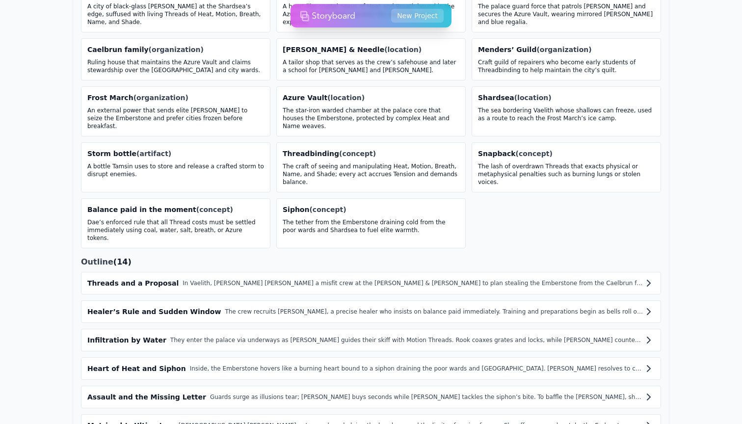
scroll to position [1729, 0]
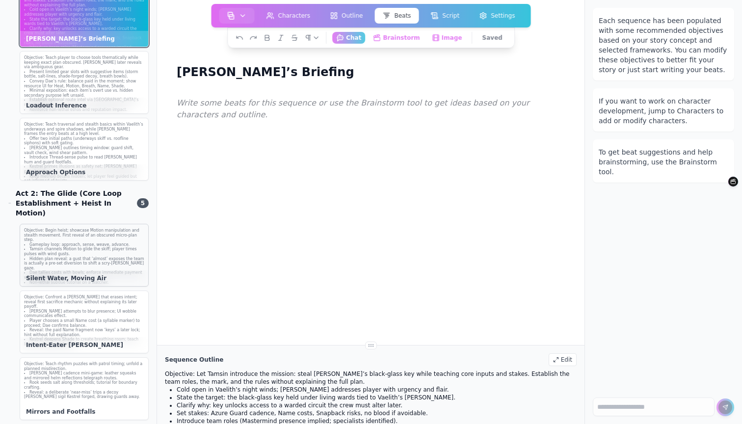
scroll to position [230, 0]
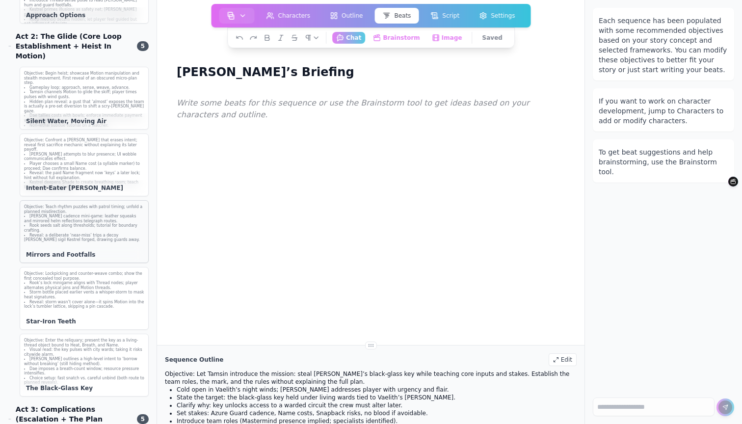
click at [87, 235] on div "Objective: Teach rhythm puzzles with patrol timing; unfold a planned misdirecti…" at bounding box center [84, 231] width 129 height 63
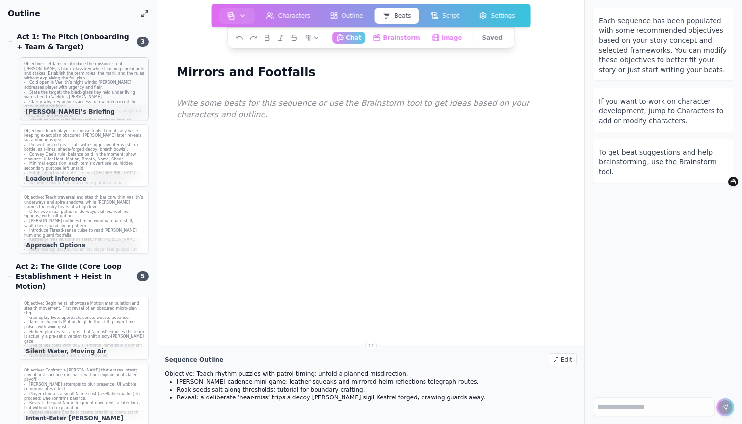
scroll to position [0, 0]
click at [84, 81] on li "Cold open in Vaelith’s night winds; [PERSON_NAME] addresses player with urgency…" at bounding box center [84, 84] width 120 height 9
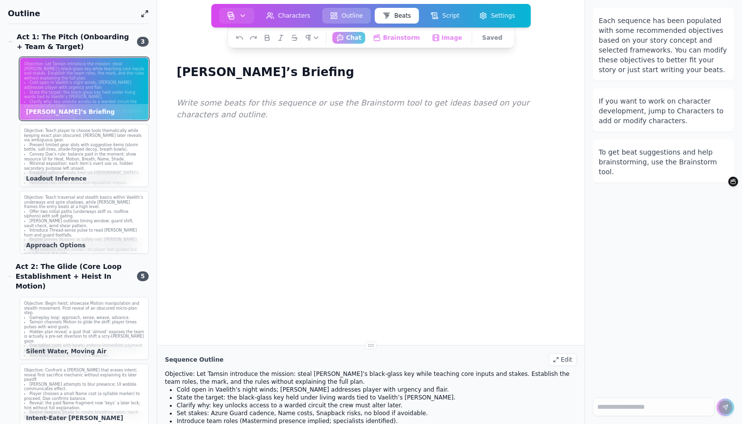
click at [350, 15] on button "Outline" at bounding box center [346, 16] width 49 height 16
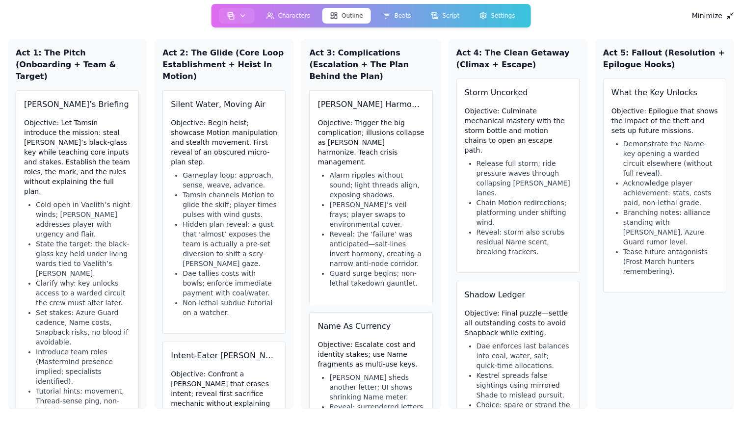
click at [55, 278] on li "Clarify why: key unlocks access to a warded circuit the crew must alter later." at bounding box center [83, 292] width 95 height 29
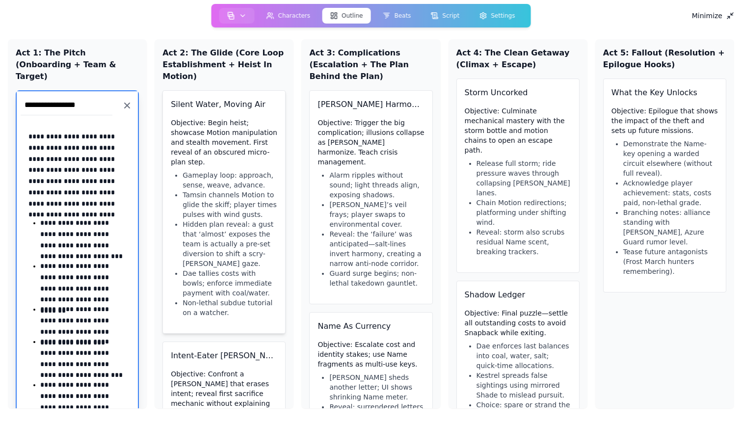
click at [212, 237] on li "Hidden plan reveal: a gust that ‘almost’ exposes the team is actually a pre-set…" at bounding box center [229, 243] width 95 height 49
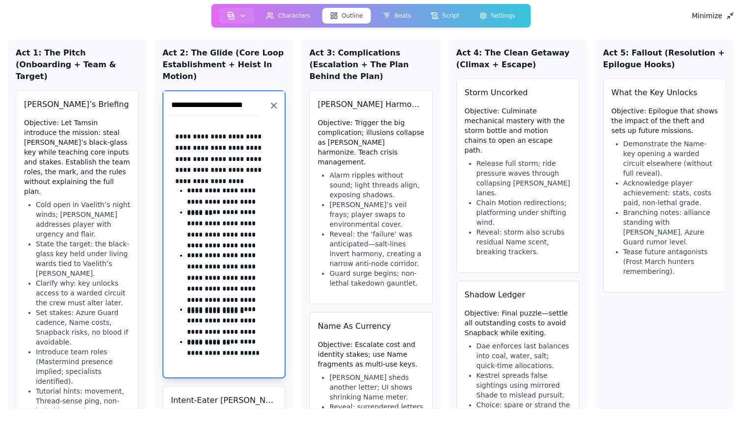
click at [152, 25] on div "Minimize Act 1: The Pitch (Onboarding + Team & Target) [PERSON_NAME]’s Briefing…" at bounding box center [371, 212] width 742 height 424
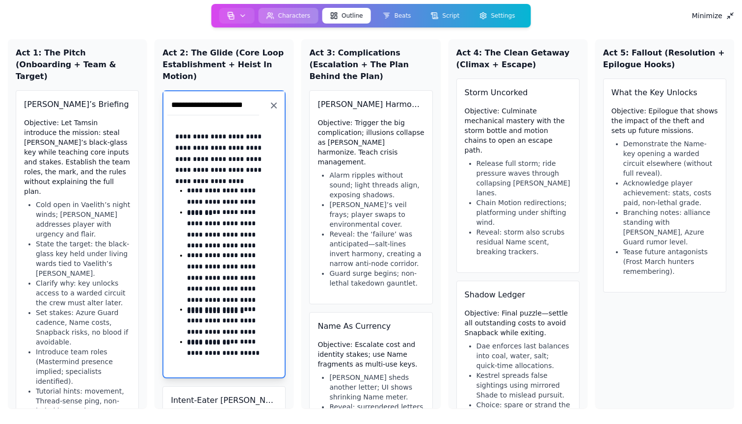
click at [305, 13] on button "Characters" at bounding box center [288, 16] width 60 height 16
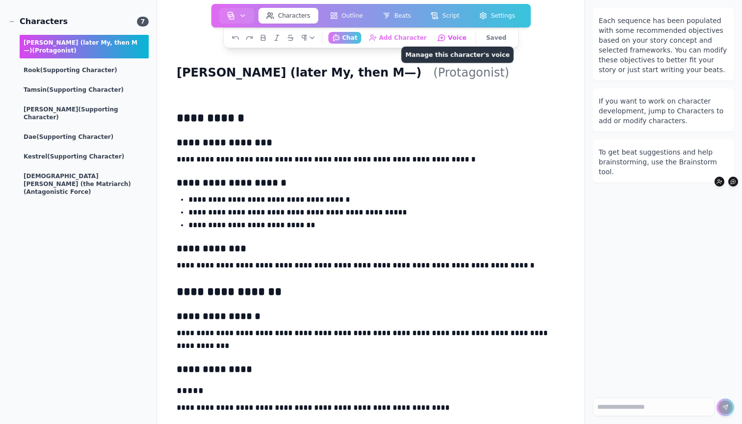
click at [451, 41] on button "Voice Manage this character's voice" at bounding box center [452, 37] width 37 height 12
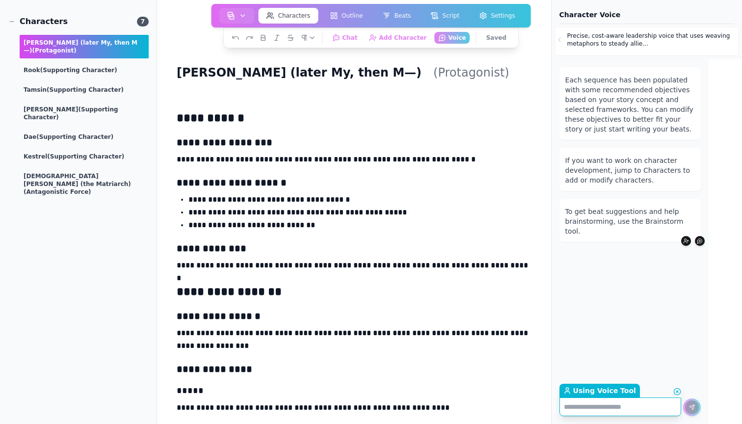
click at [592, 42] on p "Precise, cost-aware leadership voice that uses weaving metaphors to steady alli…" at bounding box center [651, 40] width 169 height 16
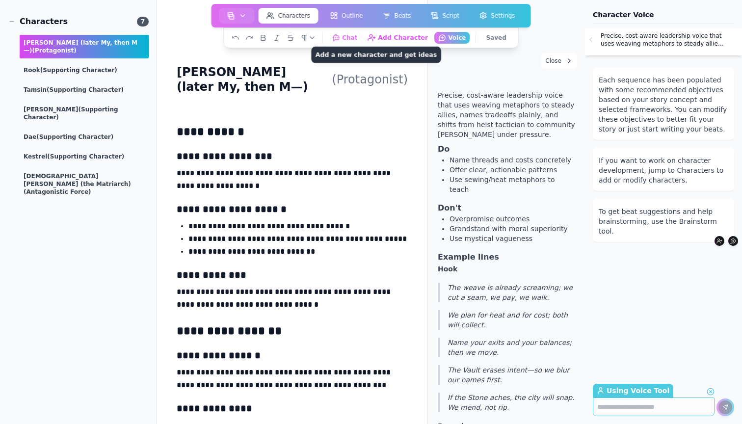
click at [400, 37] on button "Add Character Add a new character and get ideas" at bounding box center [397, 37] width 69 height 12
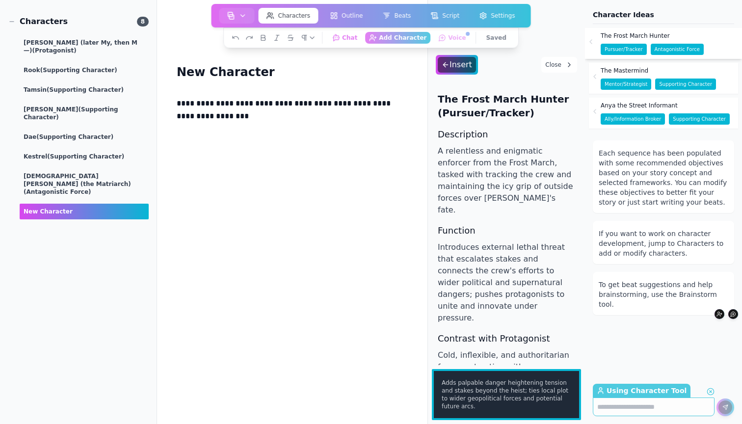
click at [669, 41] on div "The Frost March Hunter" at bounding box center [651, 36] width 103 height 16
click at [641, 413] on textarea "Using Character Tool Return to Chat" at bounding box center [654, 406] width 122 height 19
click at [641, 411] on textarea "Using Character Tool Return to Chat" at bounding box center [654, 406] width 122 height 19
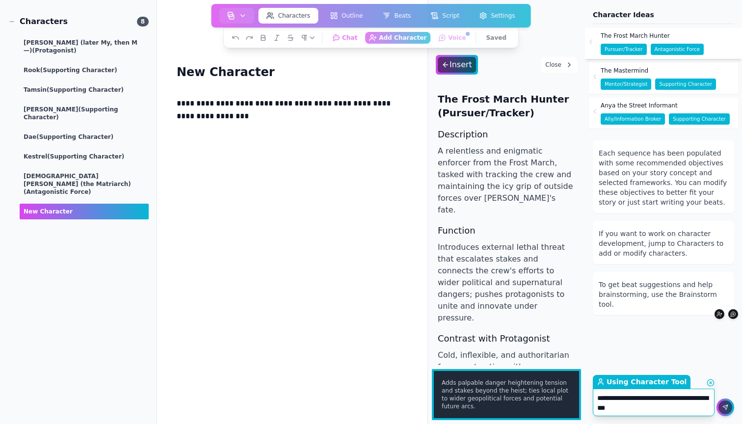
type textarea "**********"
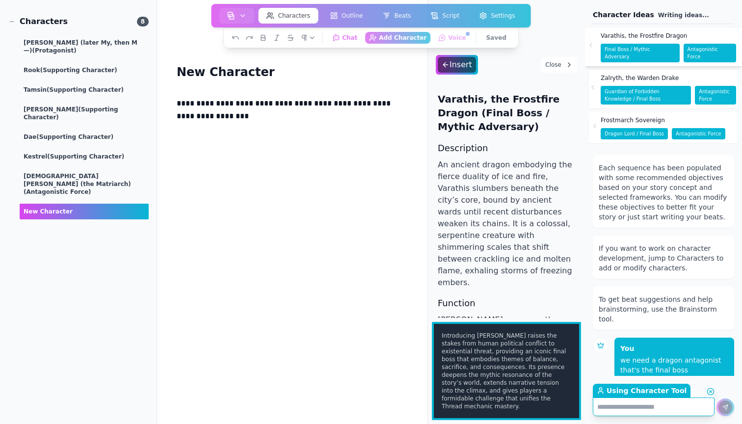
click at [648, 74] on span "Zalryth, the Warden Drake" at bounding box center [639, 78] width 78 height 8
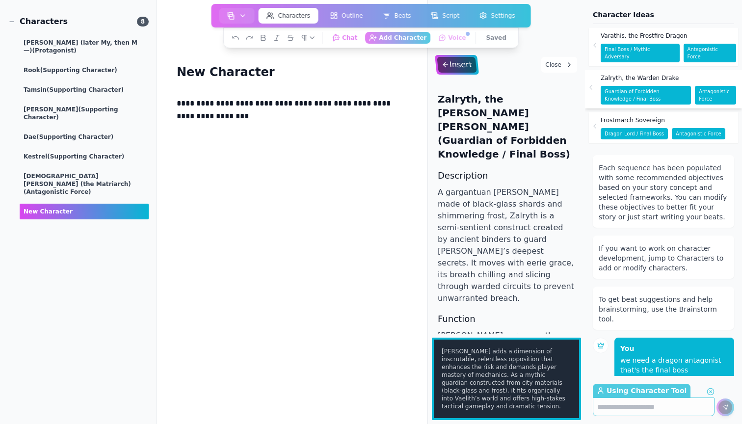
click at [455, 63] on div "Insert" at bounding box center [457, 65] width 40 height 16
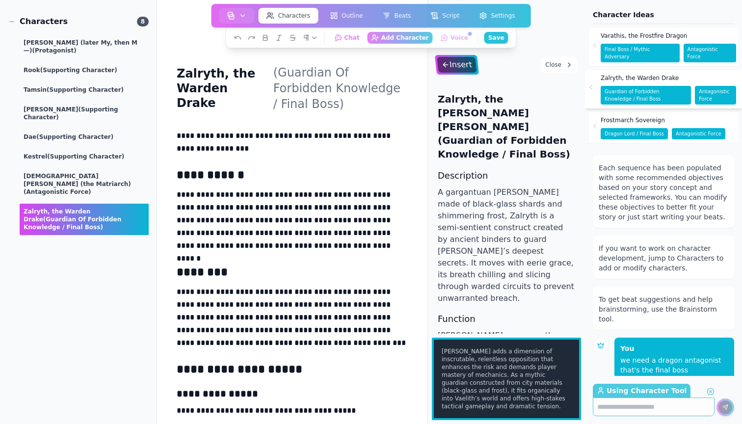
scroll to position [350, 0]
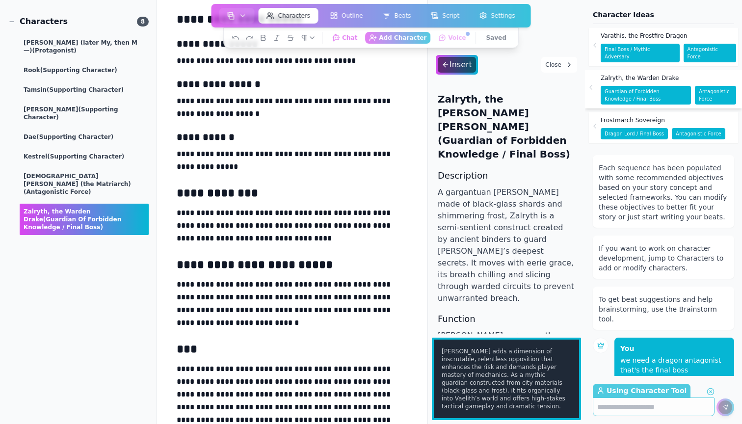
click at [564, 70] on button "Close" at bounding box center [559, 65] width 36 height 16
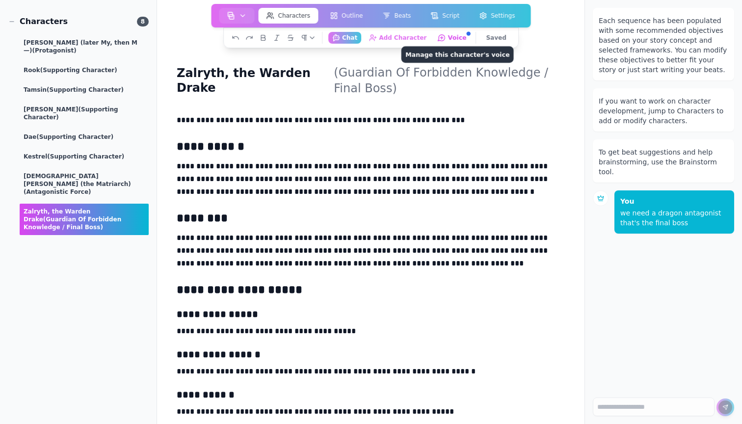
scroll to position [0, 0]
click at [448, 36] on button "Voice Manage this character's voice" at bounding box center [452, 37] width 37 height 12
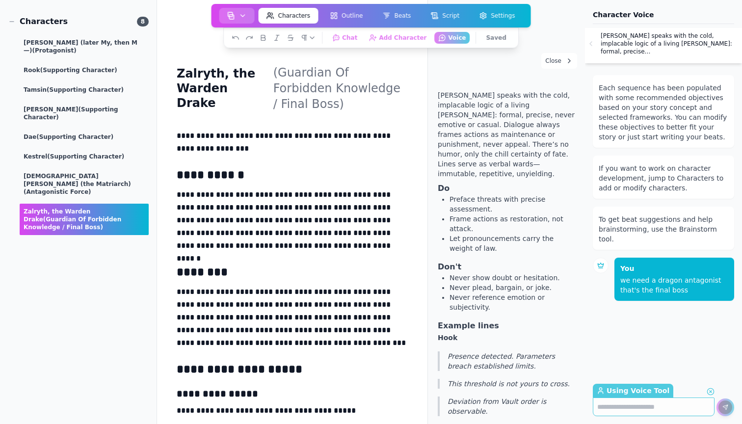
click at [237, 16] on button "button" at bounding box center [236, 16] width 35 height 16
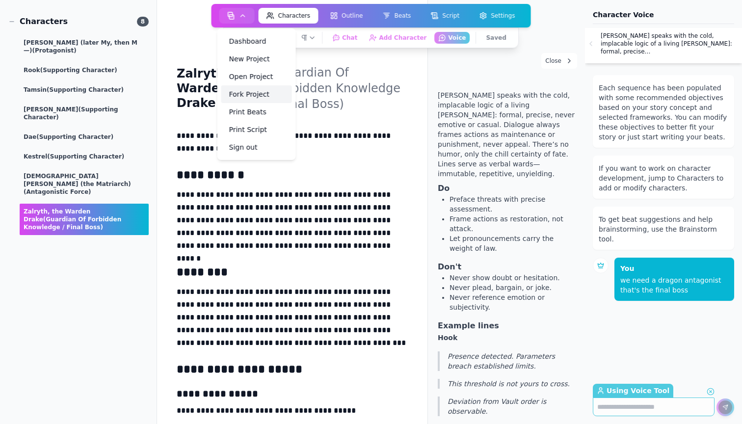
click at [252, 91] on link "Fork Project" at bounding box center [256, 94] width 71 height 18
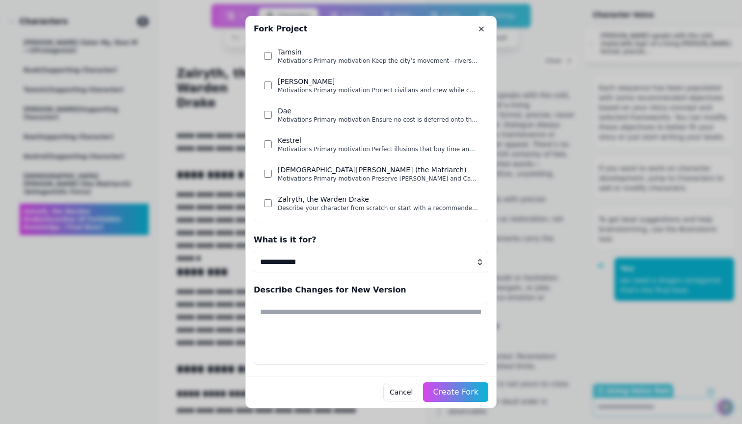
scroll to position [132, 0]
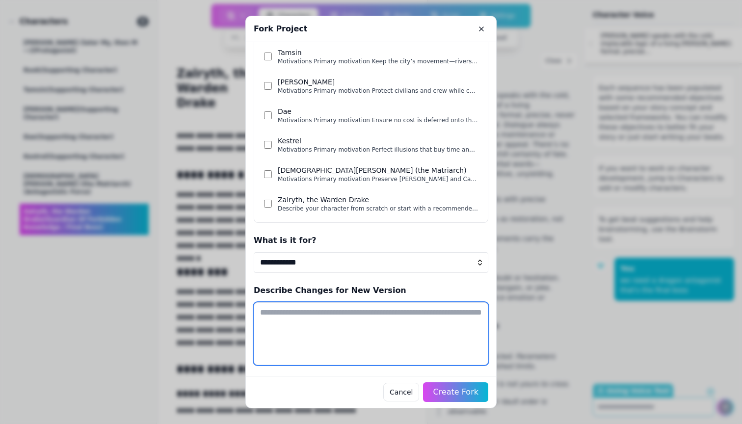
click at [345, 329] on textarea at bounding box center [371, 333] width 234 height 63
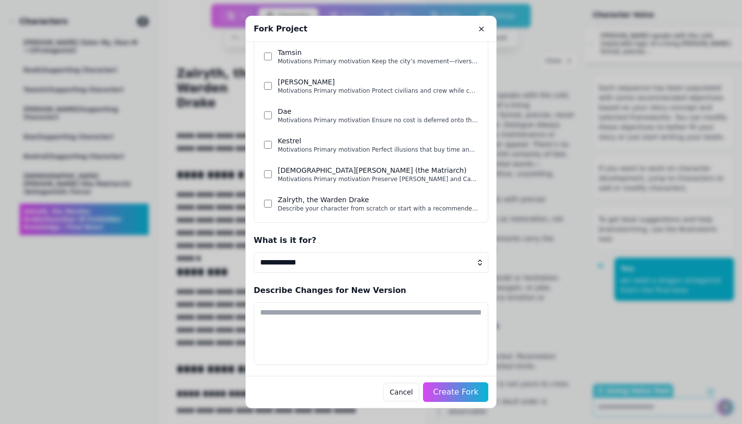
click at [218, 208] on div at bounding box center [371, 212] width 742 height 424
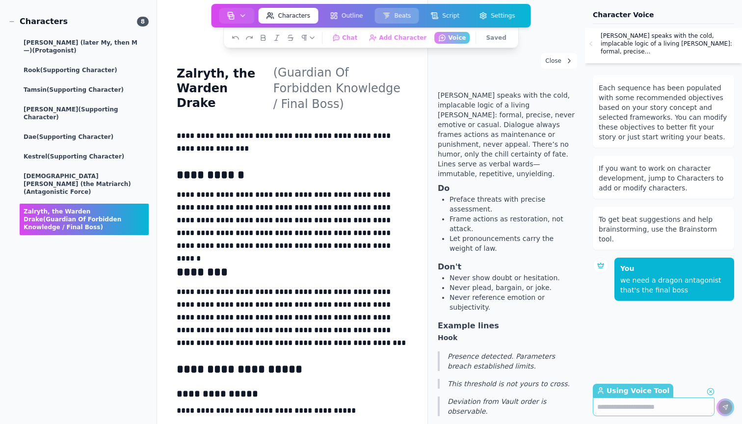
click at [401, 11] on button "Beats" at bounding box center [396, 16] width 44 height 16
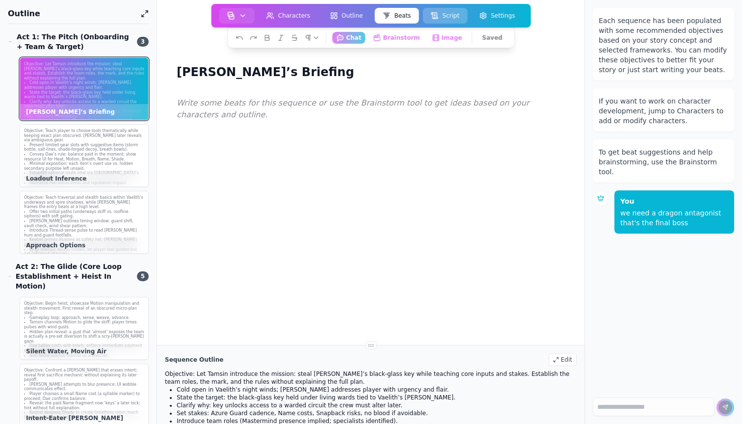
click at [443, 11] on button "Script" at bounding box center [444, 16] width 45 height 16
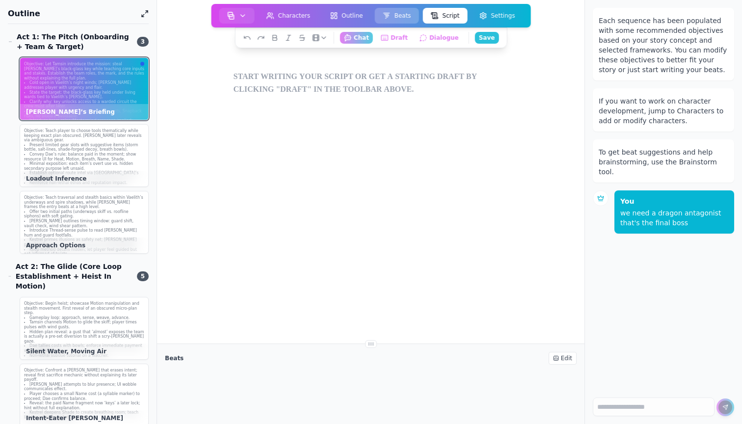
click at [392, 16] on button "Beats" at bounding box center [396, 16] width 44 height 16
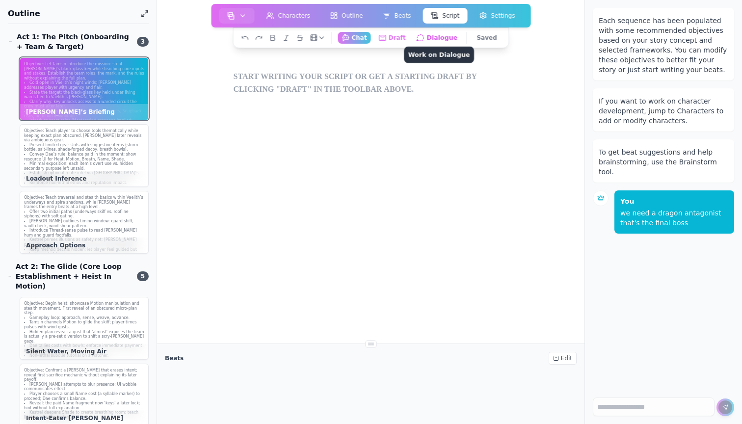
click at [447, 38] on button "Dialogue Work on Dialogue" at bounding box center [437, 37] width 50 height 12
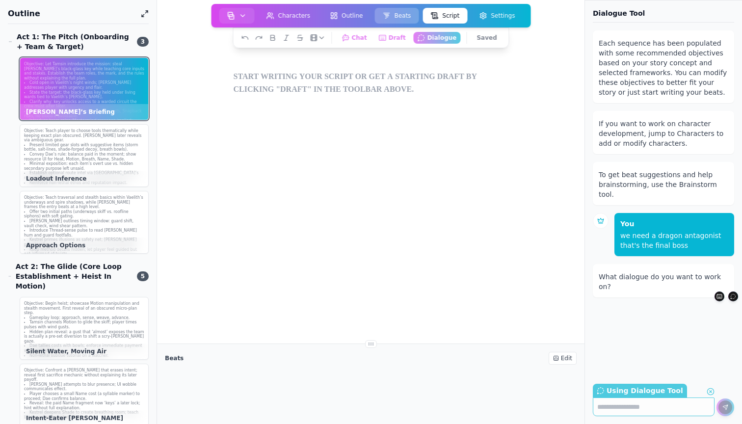
click at [401, 11] on button "Beats" at bounding box center [396, 16] width 44 height 16
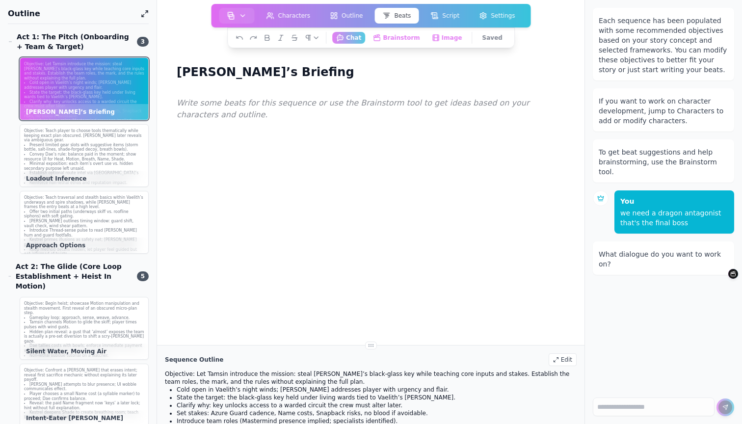
drag, startPoint x: 401, startPoint y: 40, endPoint x: 354, endPoint y: 103, distance: 78.9
click at [354, 103] on main "[PERSON_NAME]’s Briefing Write some beats for this sequence or use the Brainsto…" at bounding box center [371, 172] width 428 height 345
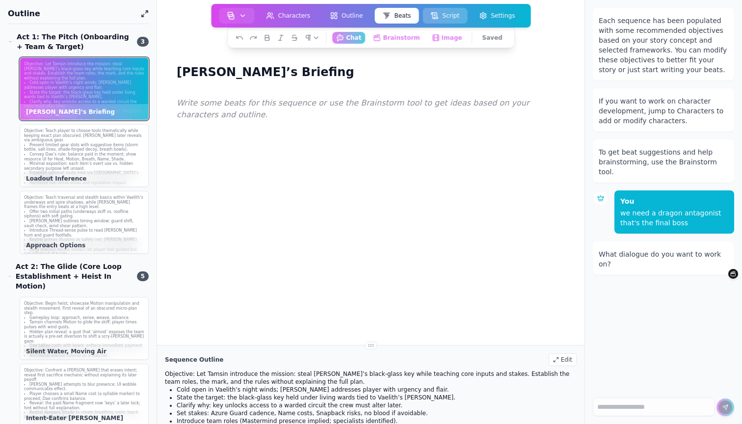
click at [447, 21] on button "Script" at bounding box center [444, 16] width 45 height 16
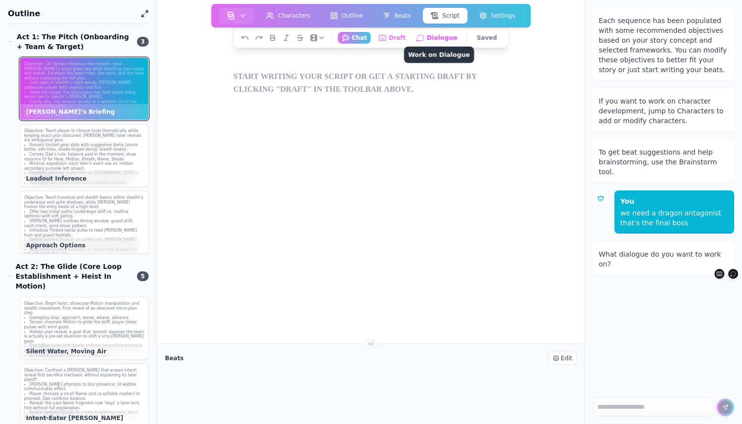
click at [443, 39] on button "Dialogue Work on Dialogue" at bounding box center [437, 37] width 50 height 12
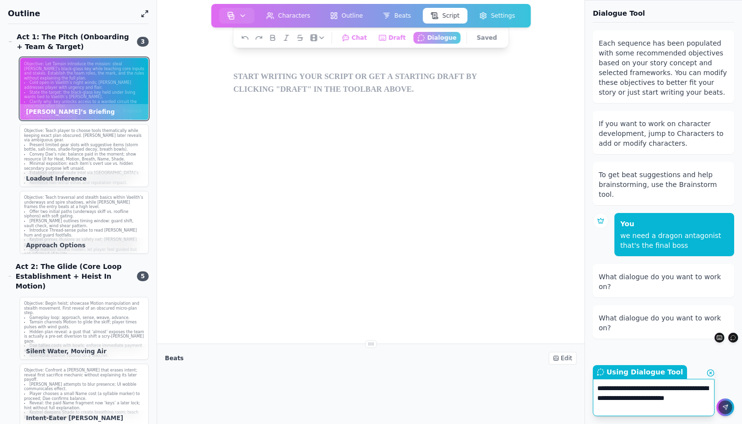
type textarea "**********"
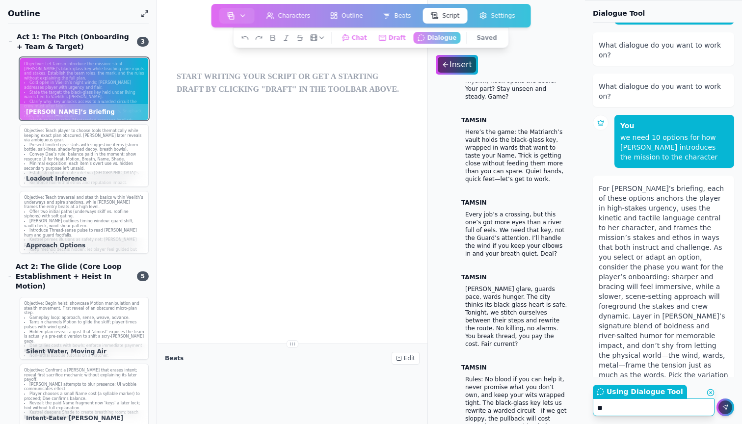
scroll to position [231, 0]
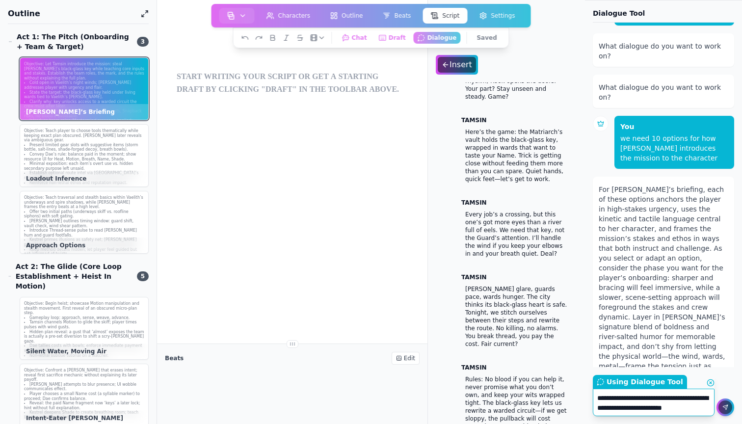
type textarea "**********"
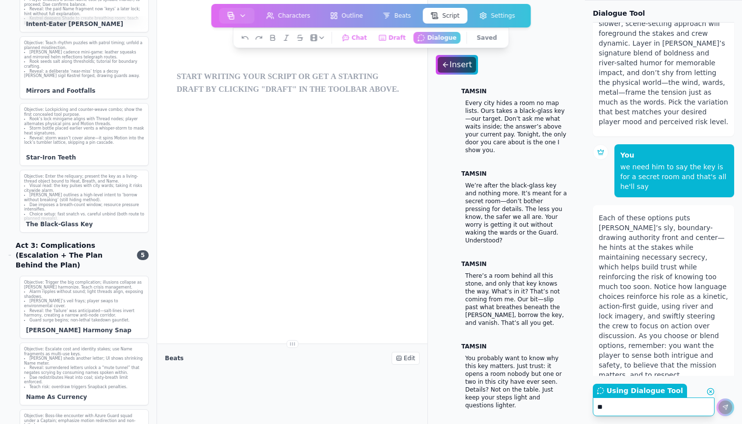
scroll to position [503, 0]
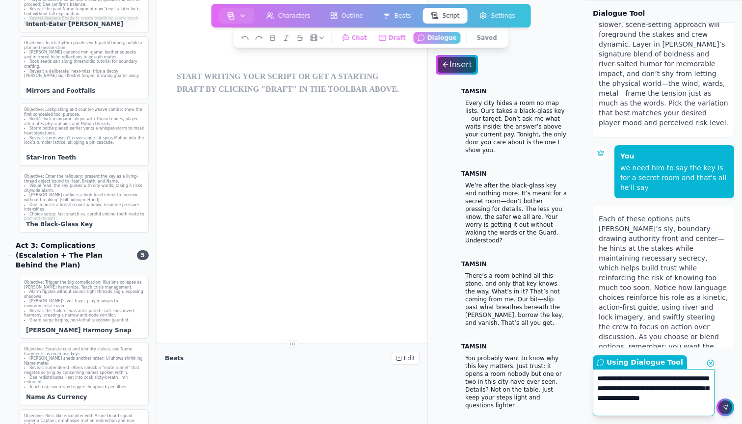
type textarea "**********"
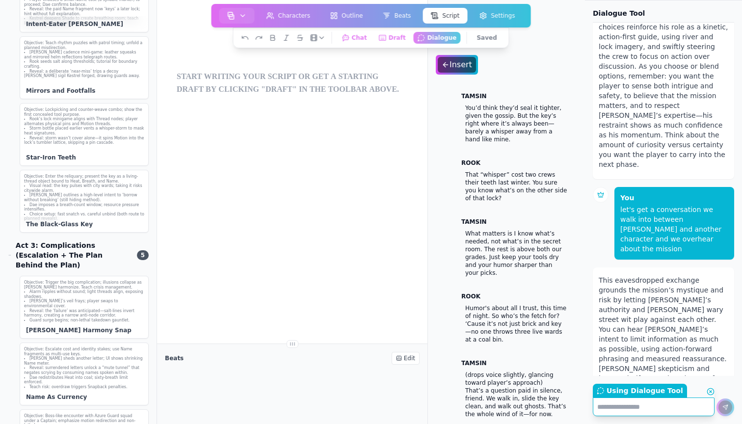
scroll to position [816, 0]
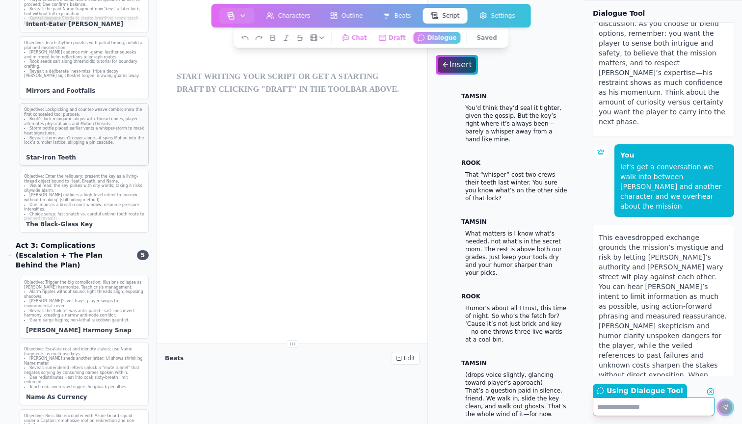
click at [85, 103] on div "Objective: Lockpicking and counter-weave combo; show the first concealed tool p…" at bounding box center [84, 134] width 129 height 63
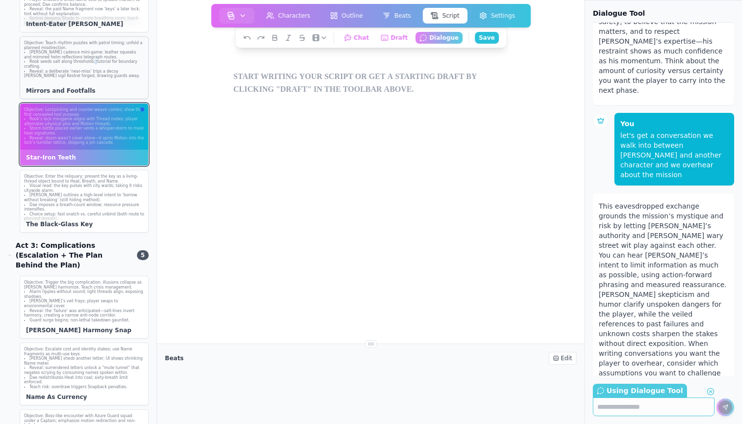
click at [93, 59] on li "Rook seeds salt along thresholds; tutorial for boundary crafting." at bounding box center [84, 63] width 120 height 9
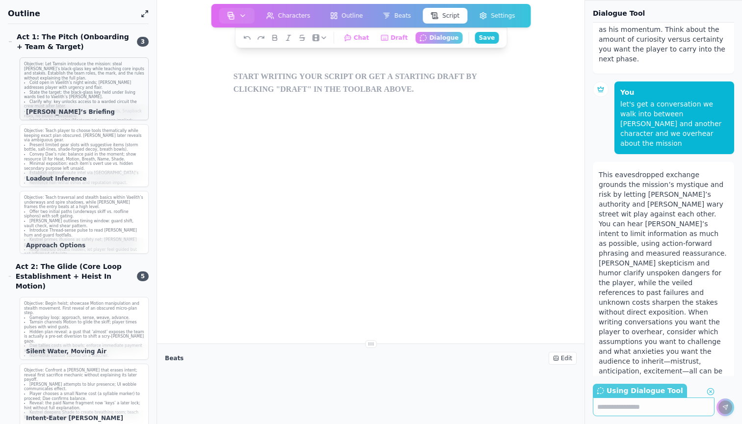
scroll to position [0, 0]
click at [89, 118] on div "[PERSON_NAME]’s Briefing" at bounding box center [84, 112] width 128 height 16
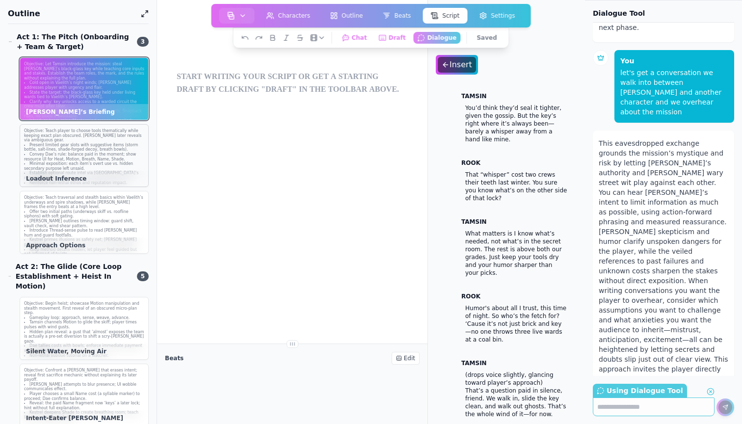
click at [89, 158] on li "Convey Dae’s rule: balance paid in the moment; show resource UI for Heat, Motio…" at bounding box center [84, 156] width 120 height 9
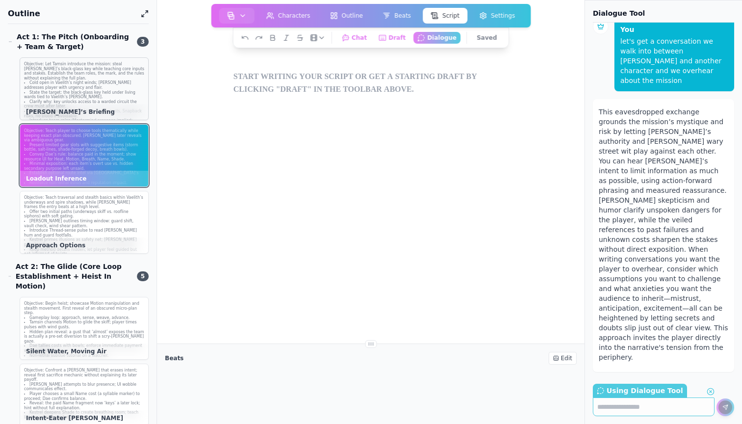
click at [93, 78] on p "Objective: Let Tamsin introduce the mission: steal [PERSON_NAME]’s black-glass …" at bounding box center [84, 71] width 120 height 19
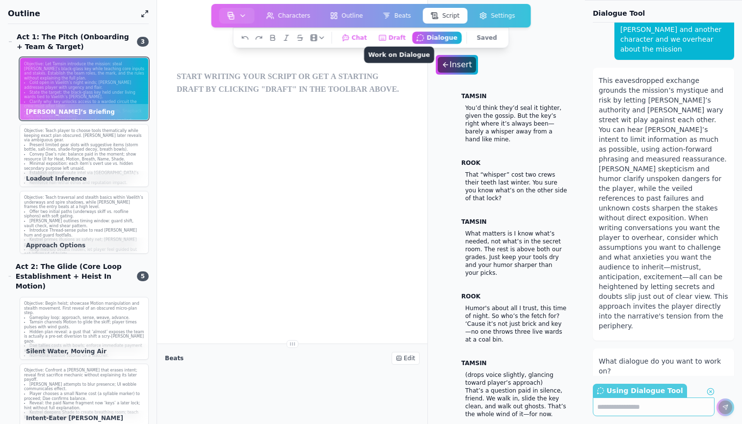
click at [432, 38] on button "Dialogue Work on Dialogue" at bounding box center [437, 37] width 50 height 12
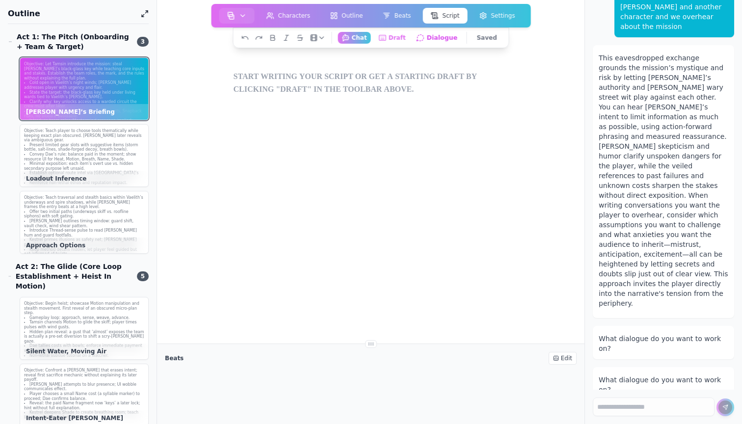
scroll to position [937, 0]
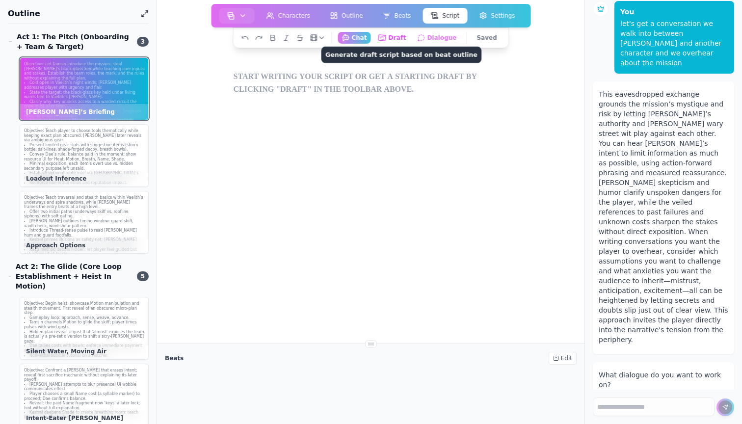
click at [386, 36] on rect "button" at bounding box center [381, 38] width 7 height 6
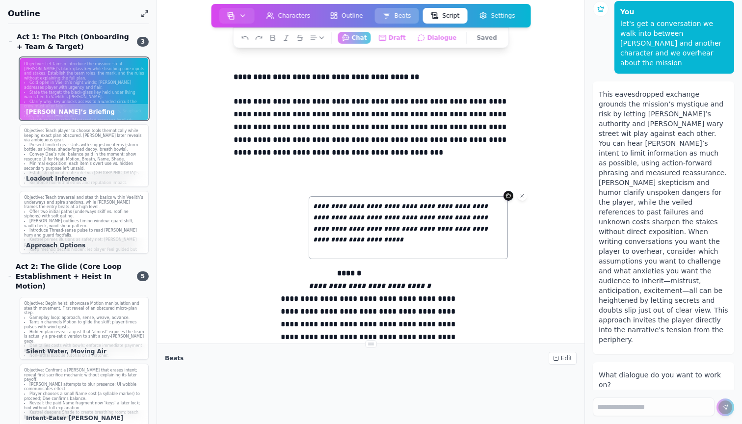
click at [392, 19] on button "Beats" at bounding box center [396, 16] width 44 height 16
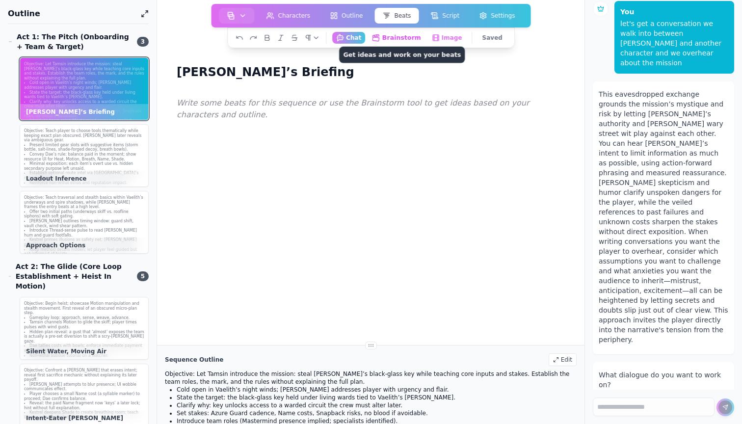
click at [402, 33] on button "Brainstorm Get ideas and work on your beats" at bounding box center [396, 37] width 57 height 12
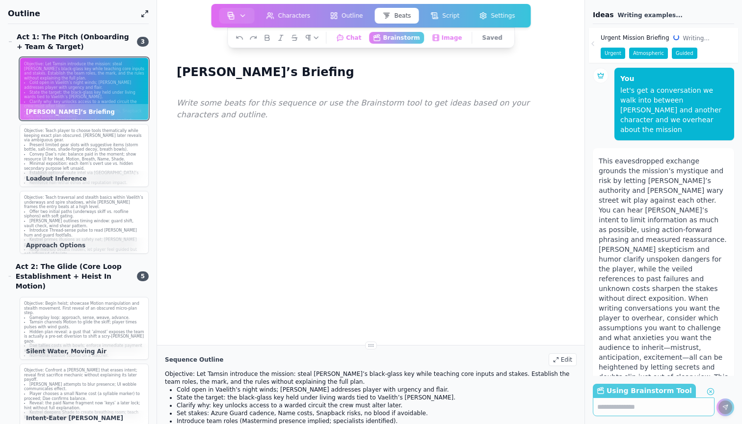
click at [638, 38] on span "Urgent Mission Briefing" at bounding box center [634, 38] width 69 height 8
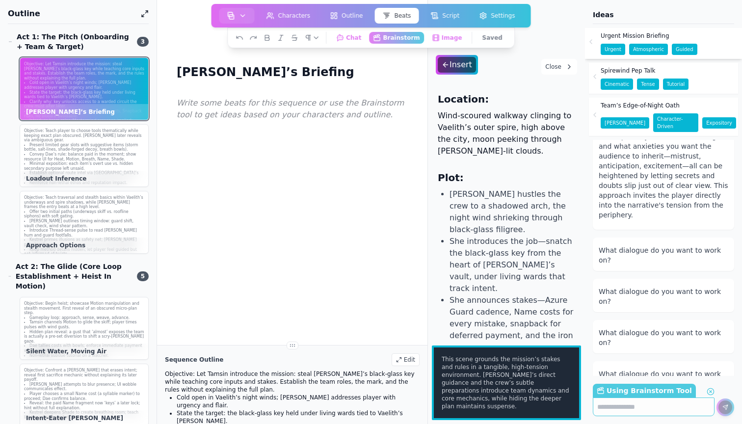
scroll to position [1252, 0]
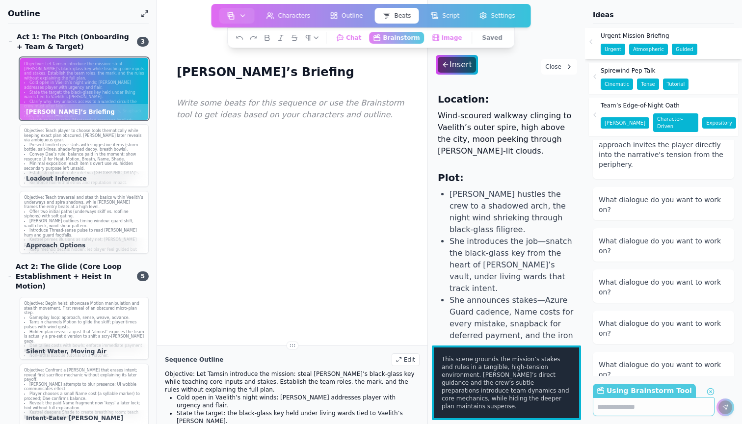
click at [454, 87] on div "Location: Wind-scoured walkway clinging to Vaelith’s outer spire, high above th…" at bounding box center [506, 211] width 157 height 259
